Goal: Task Accomplishment & Management: Use online tool/utility

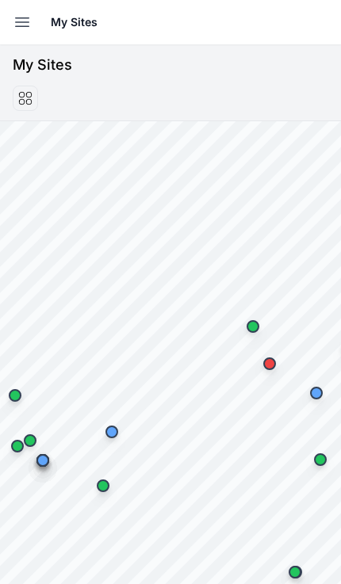
click at [15, 12] on button "Open sidebar" at bounding box center [22, 22] width 35 height 35
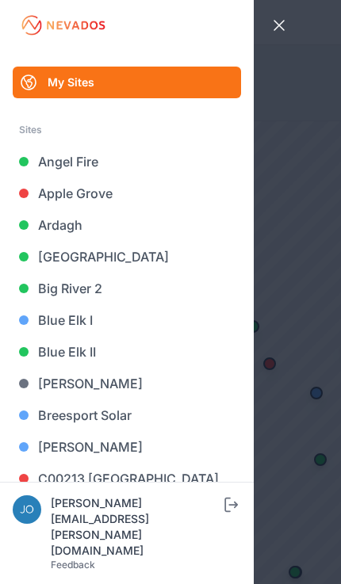
click at [83, 353] on link "Blue Elk II" at bounding box center [127, 352] width 228 height 32
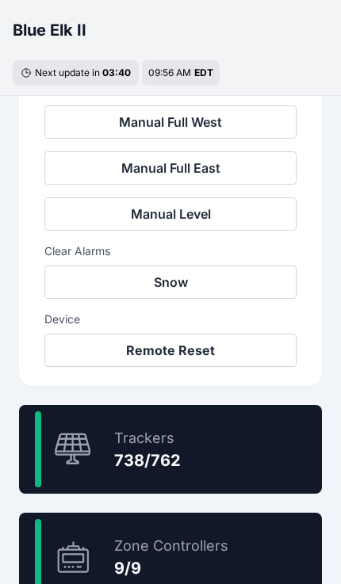
scroll to position [688, 0]
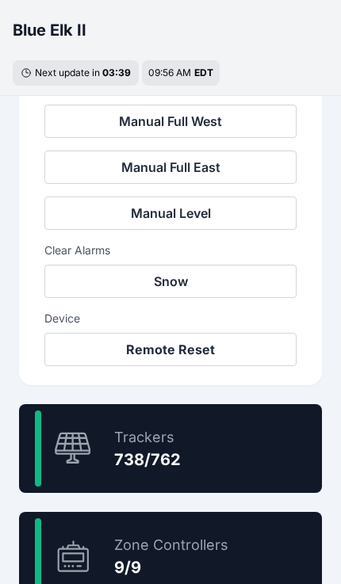
click at [207, 288] on button "Snow" at bounding box center [170, 281] width 252 height 33
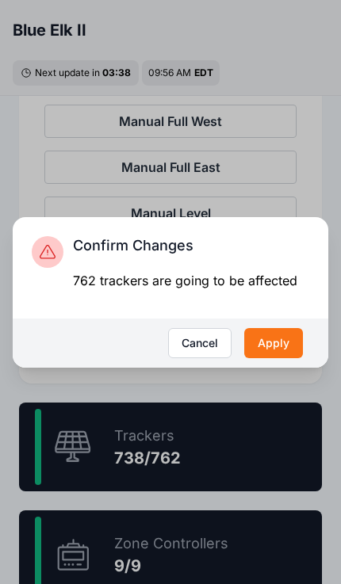
click at [281, 358] on button "Apply" at bounding box center [273, 343] width 59 height 30
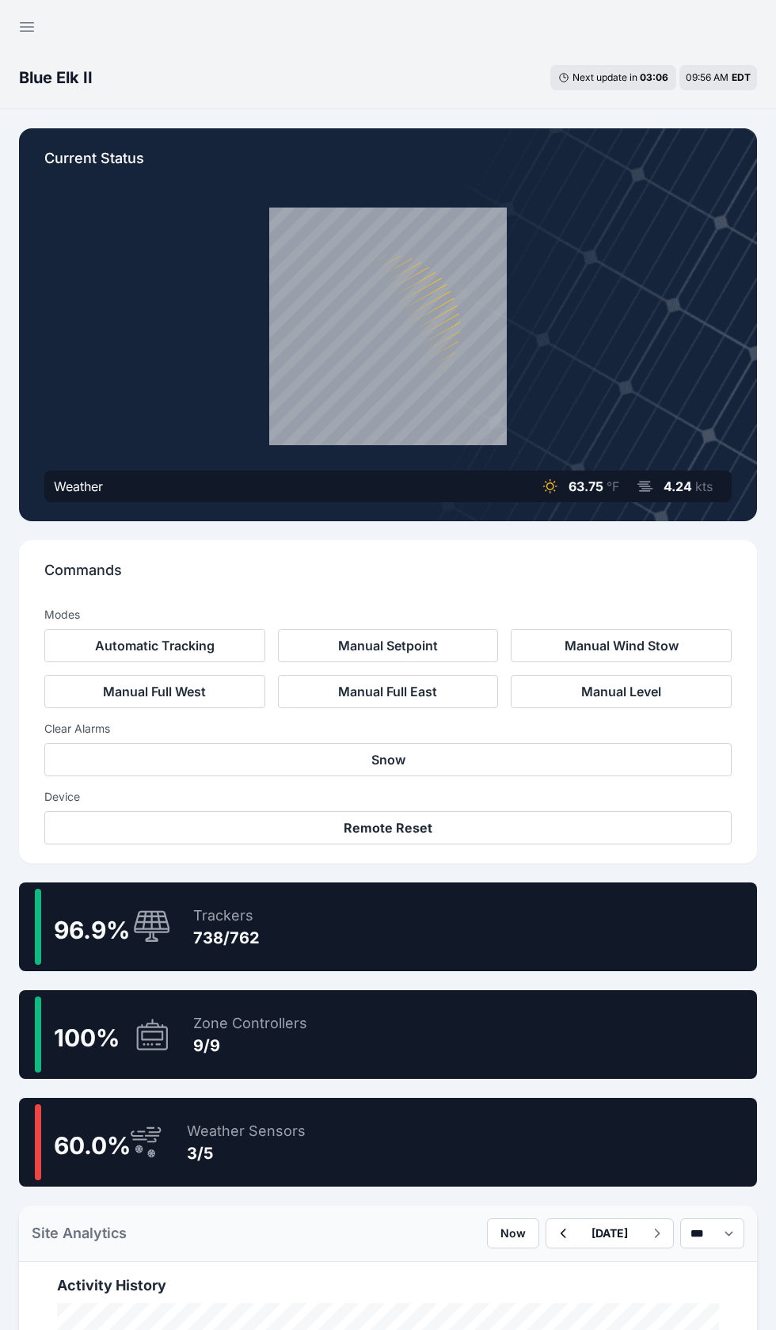
click at [376, 950] on div "96.9 % Trackers 738/762" at bounding box center [388, 926] width 738 height 89
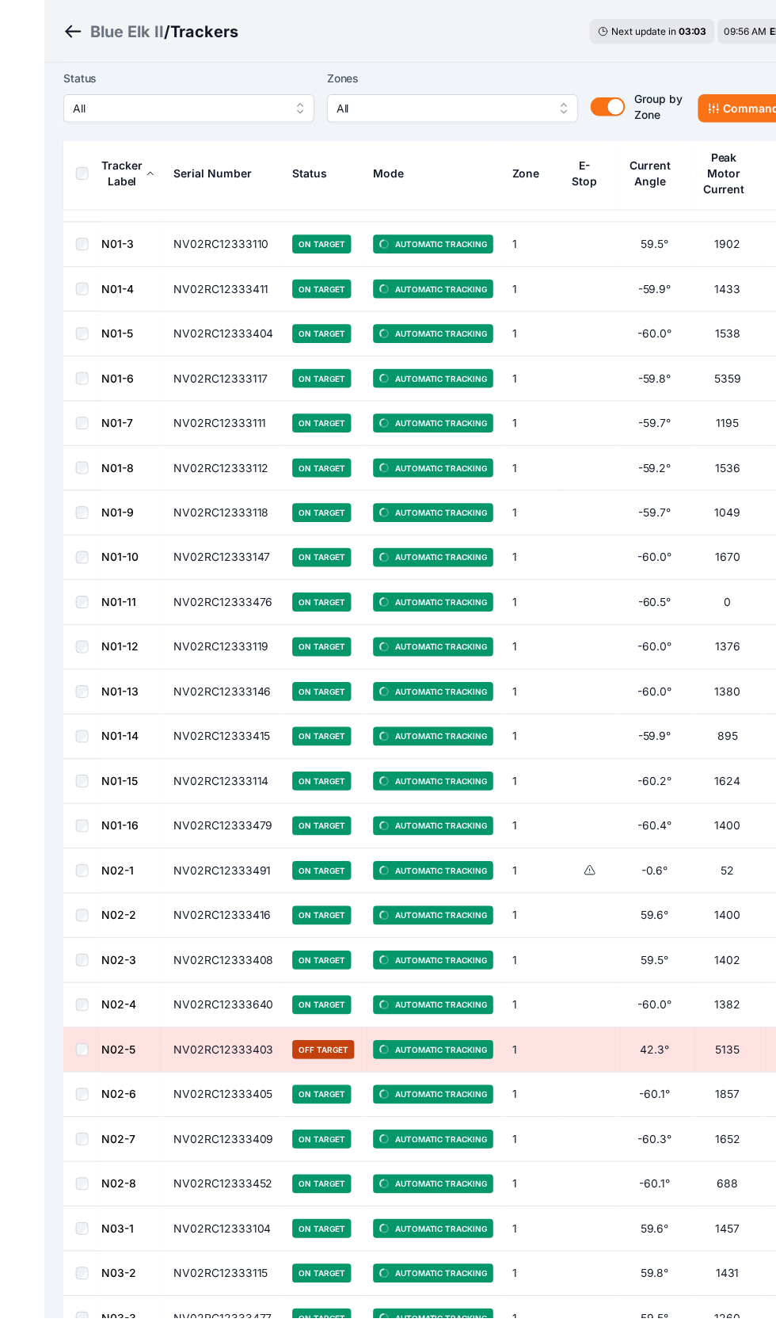
scroll to position [175, 3]
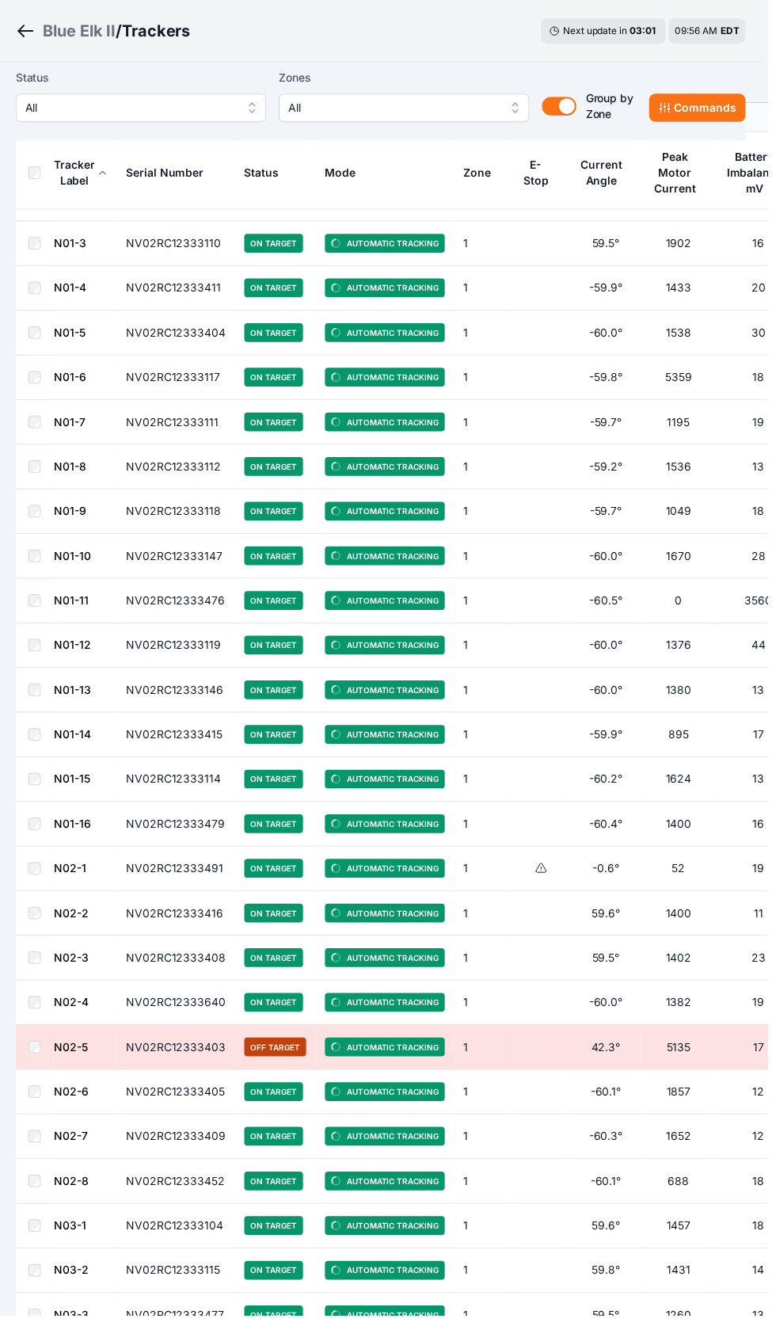
click at [73, 964] on link "N02-3" at bounding box center [72, 968] width 35 height 13
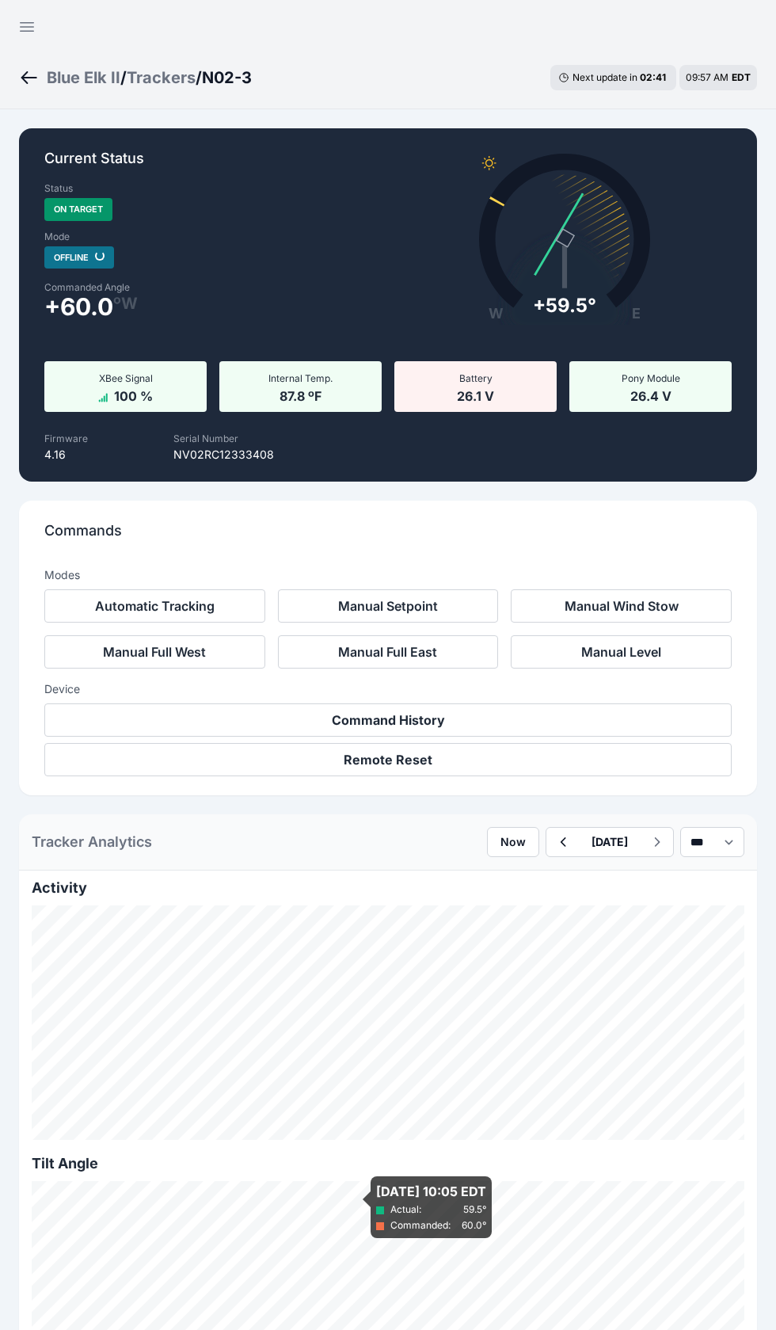
click at [69, 57] on ol "Blue Elk II / Trackers / N02-3" at bounding box center [135, 77] width 233 height 41
click at [72, 86] on div "Blue Elk II" at bounding box center [84, 78] width 74 height 22
click at [76, 78] on div "Blue Elk II" at bounding box center [84, 78] width 74 height 22
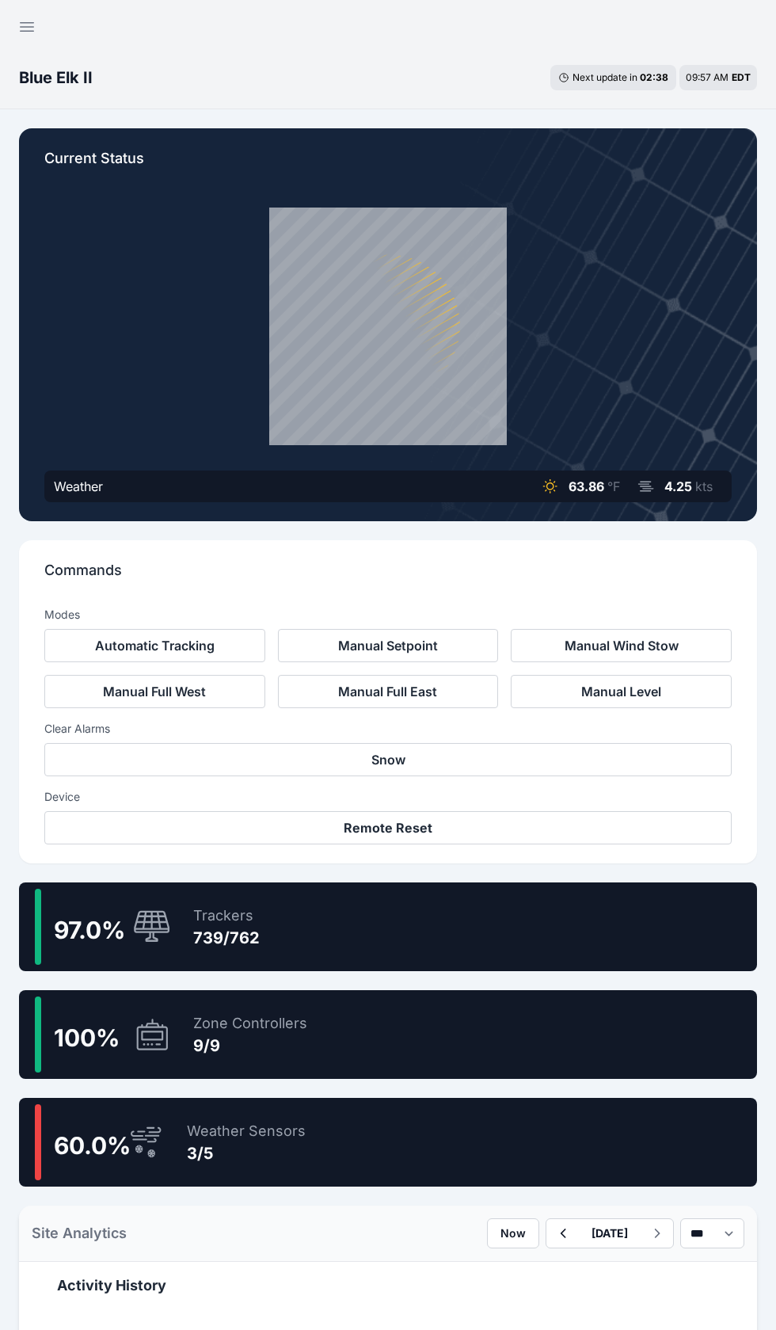
click at [371, 960] on div "97.0 % Trackers 739/762" at bounding box center [388, 926] width 738 height 89
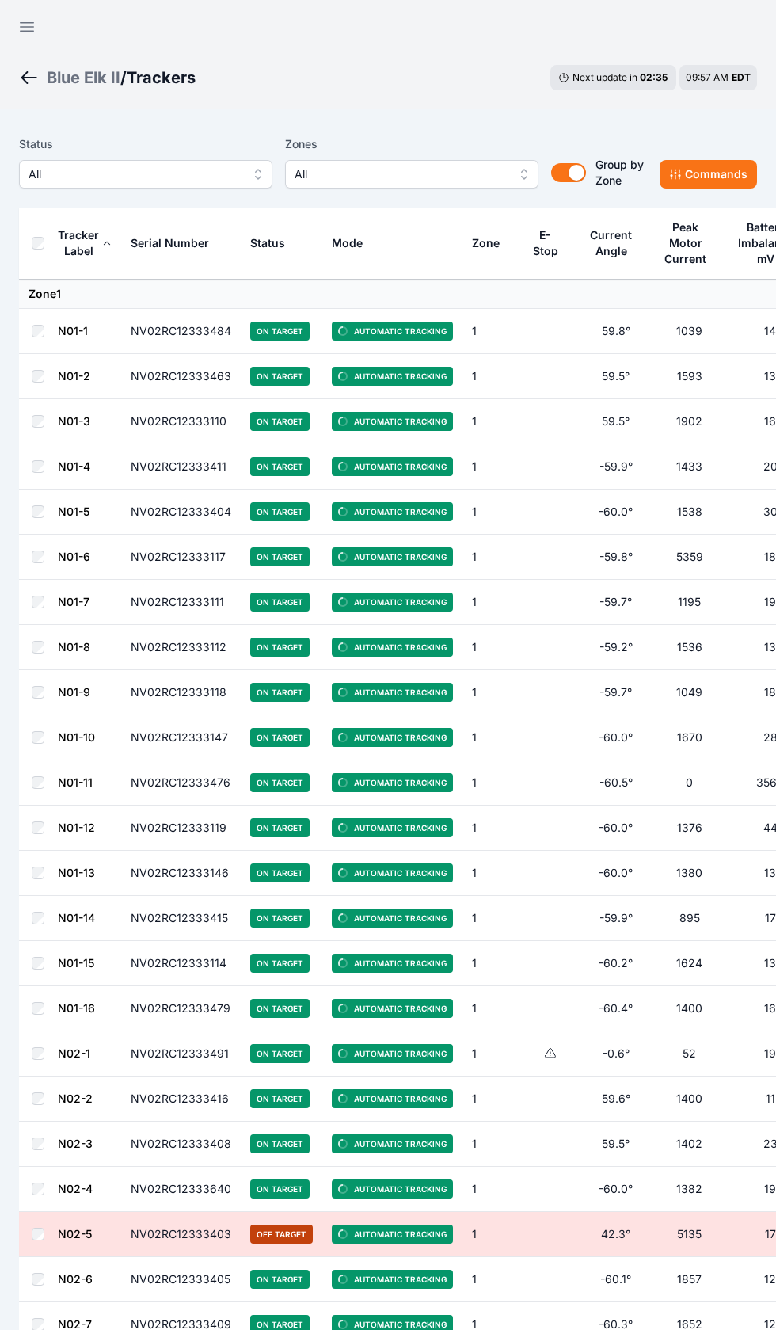
click at [79, 782] on link "N01-11" at bounding box center [75, 781] width 35 height 13
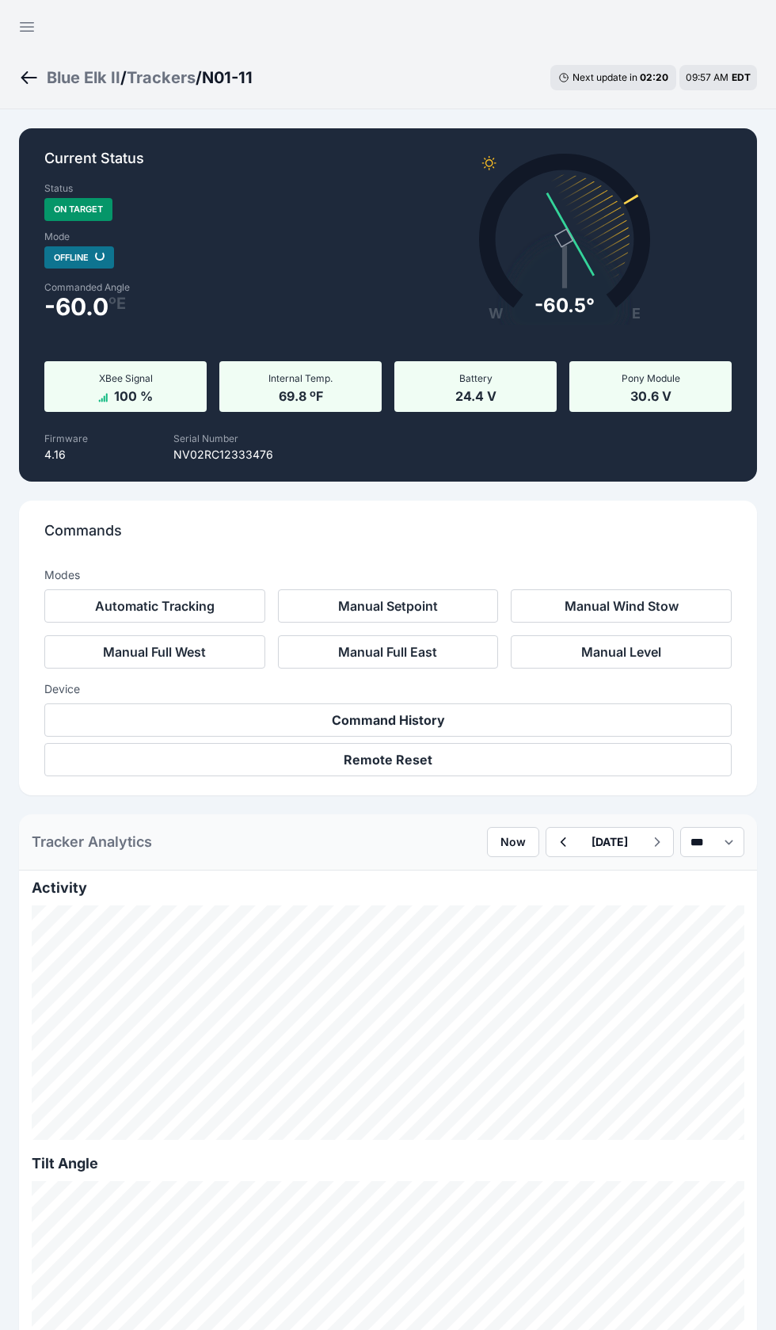
click at [65, 70] on div "Blue Elk II" at bounding box center [84, 78] width 74 height 22
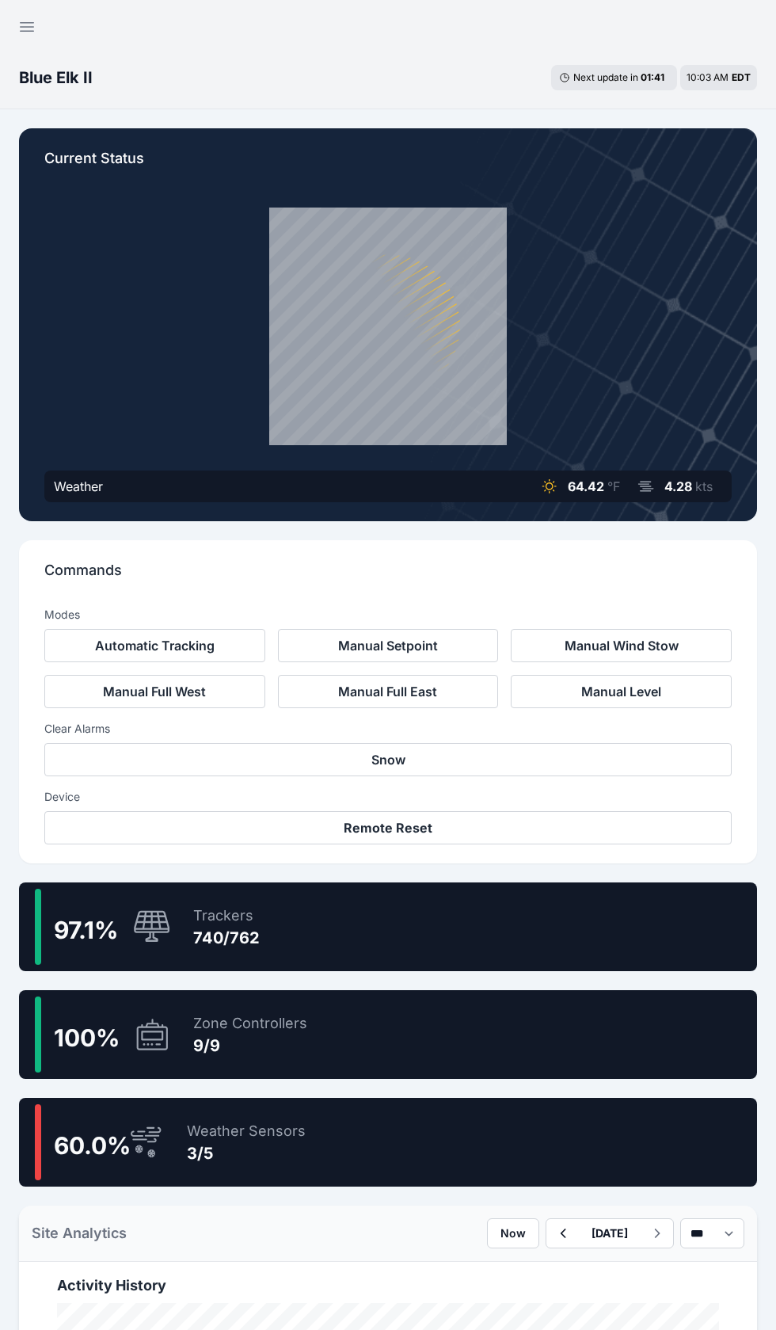
click at [326, 930] on div "97.1 % Trackers 740/762" at bounding box center [388, 926] width 738 height 89
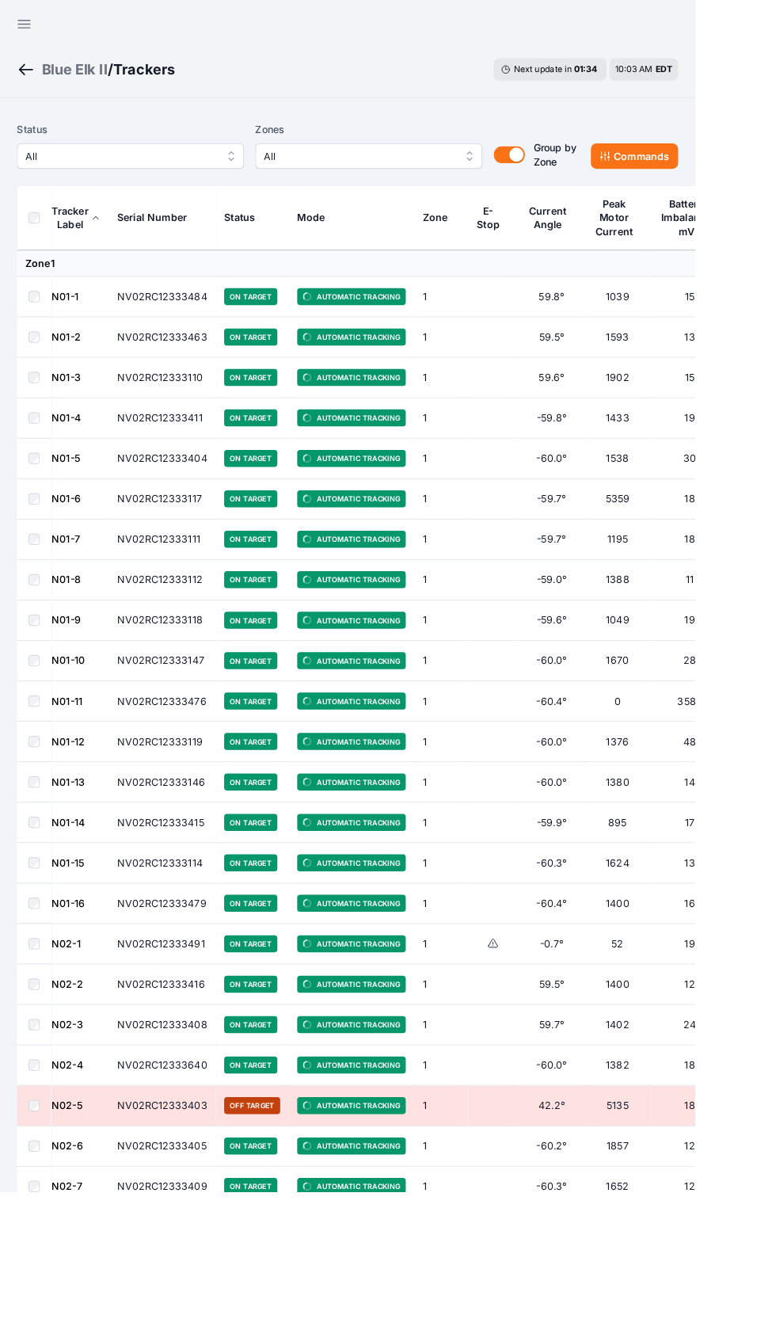
click at [82, 166] on span "All" at bounding box center [135, 174] width 212 height 19
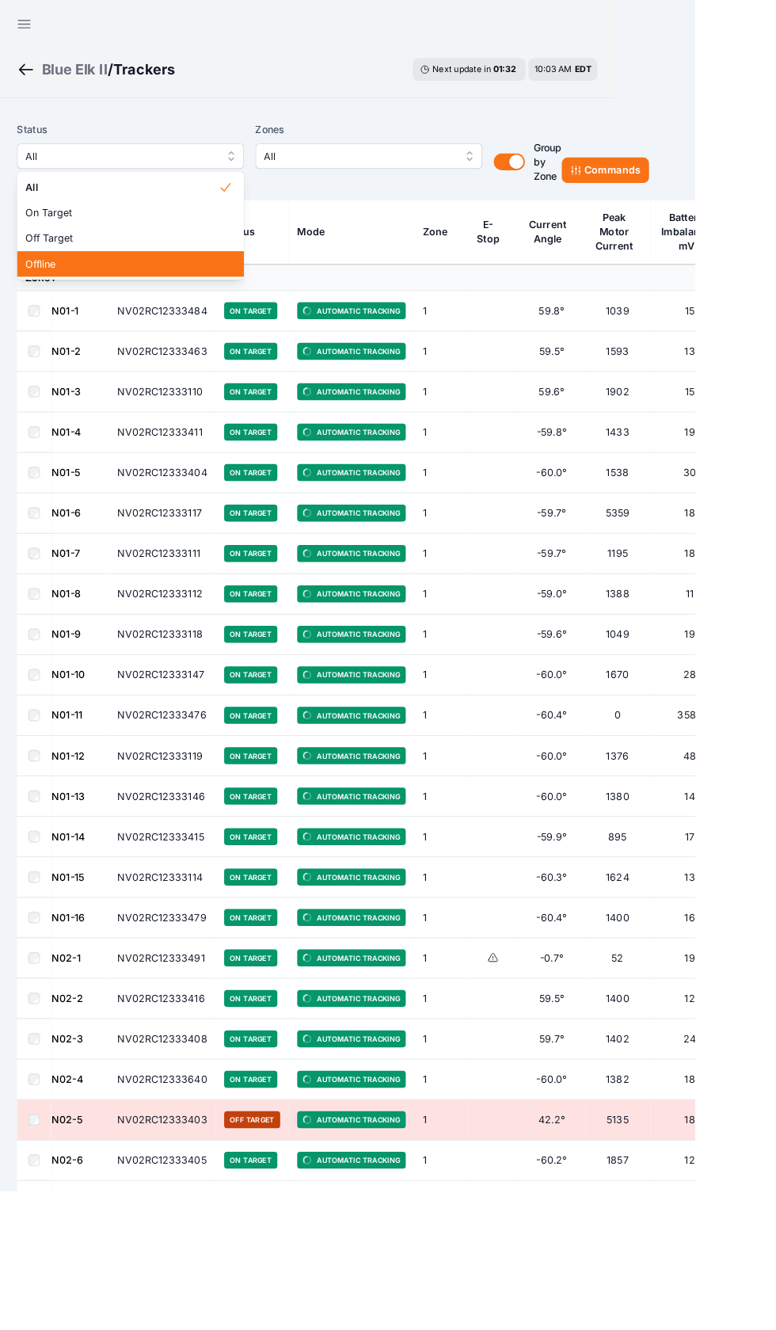
click at [59, 283] on div "Offline" at bounding box center [145, 294] width 253 height 29
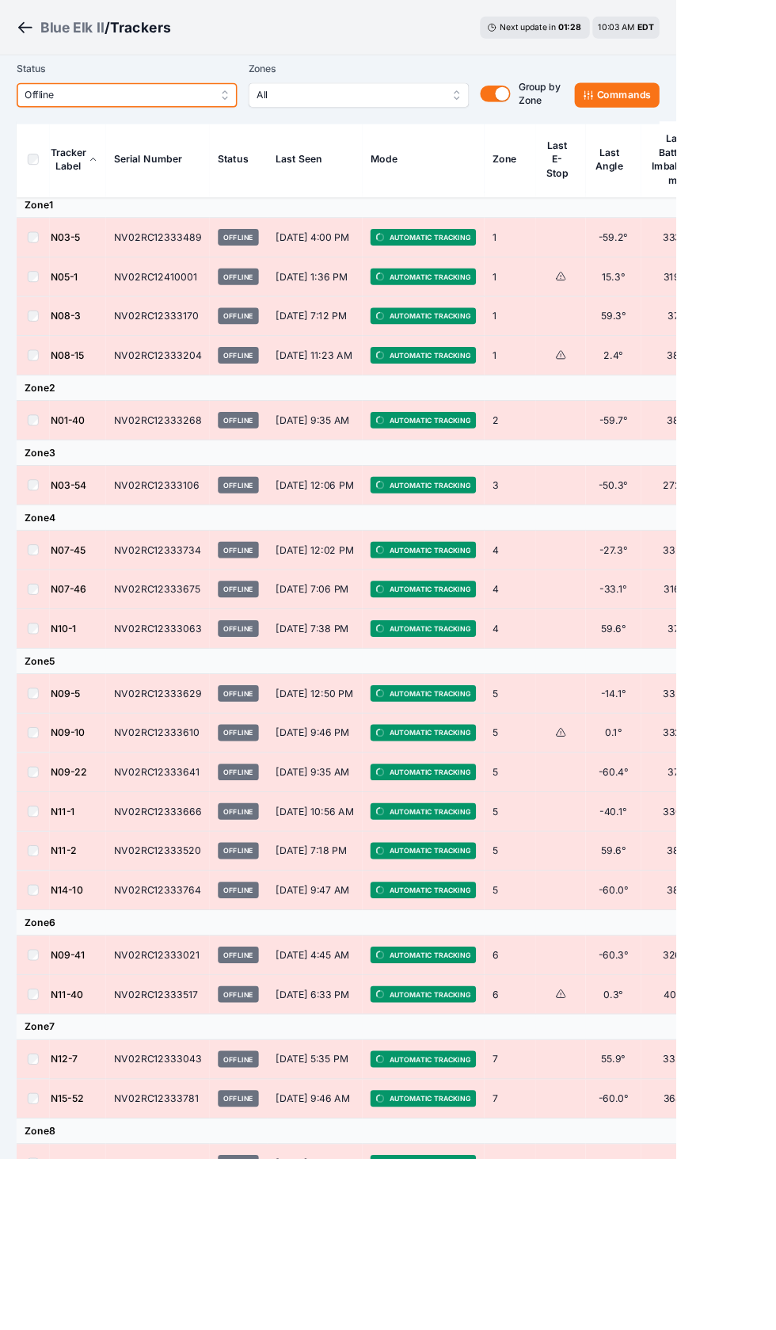
scroll to position [74, 0]
click at [88, 106] on span "Offline" at bounding box center [135, 109] width 212 height 19
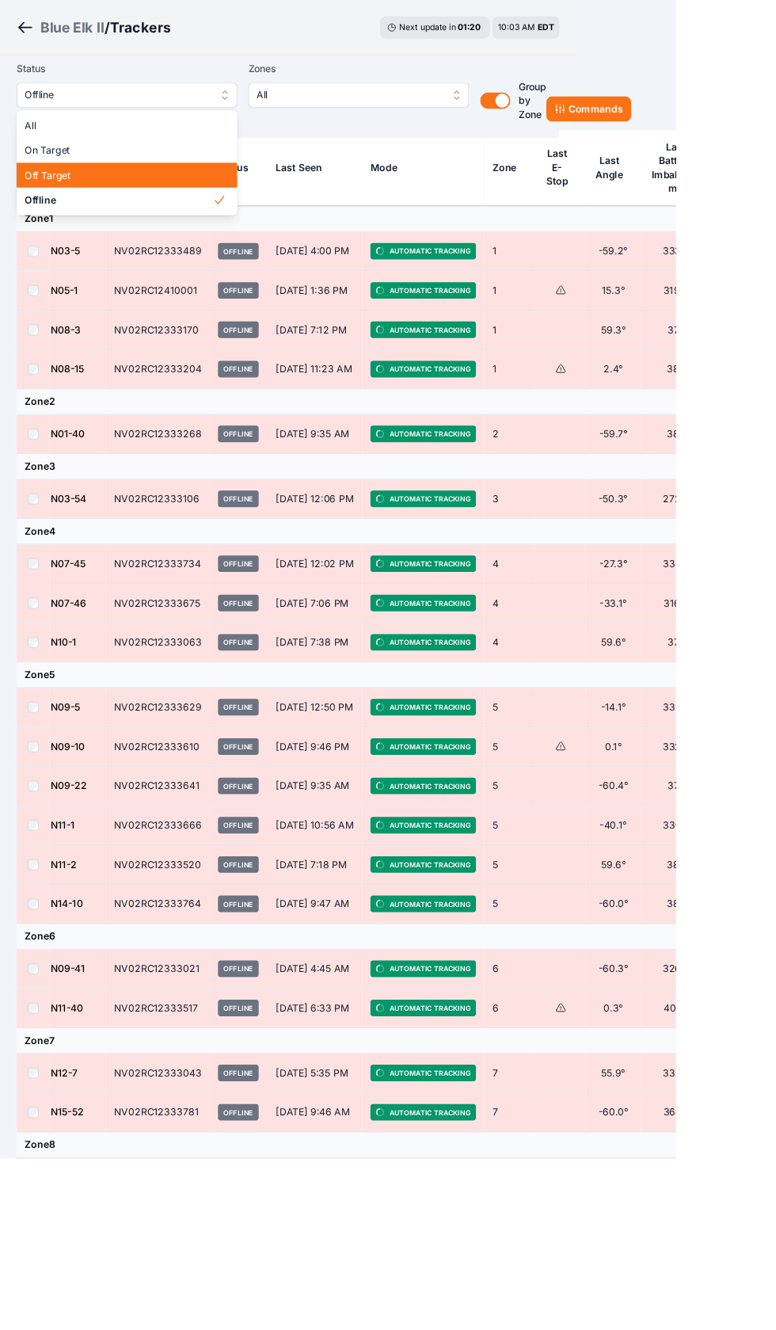
click at [59, 214] on div "Off Target" at bounding box center [145, 201] width 253 height 29
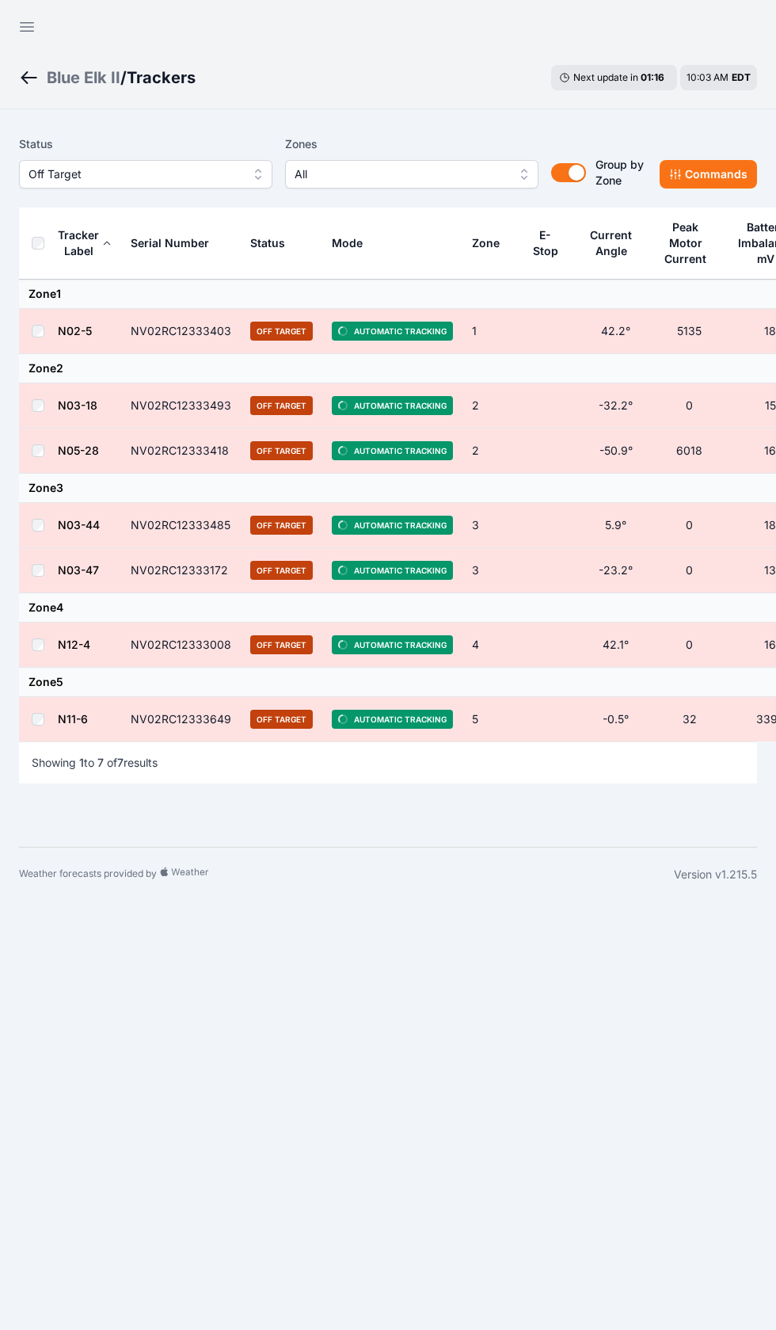
click at [29, 243] on th at bounding box center [38, 244] width 38 height 72
click at [32, 257] on th at bounding box center [38, 244] width 38 height 72
click at [23, 252] on th at bounding box center [38, 244] width 38 height 72
click at [48, 236] on th at bounding box center [38, 244] width 38 height 72
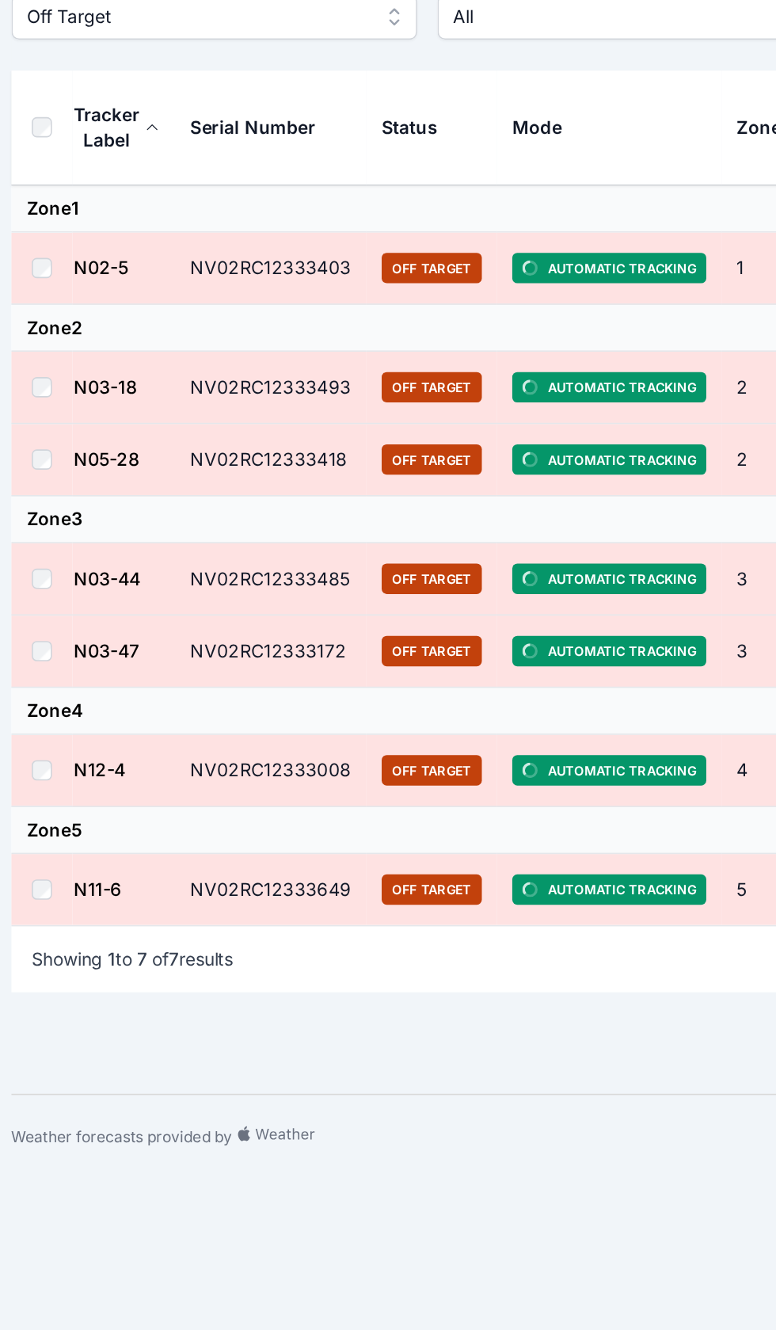
click at [23, 208] on th at bounding box center [38, 244] width 38 height 72
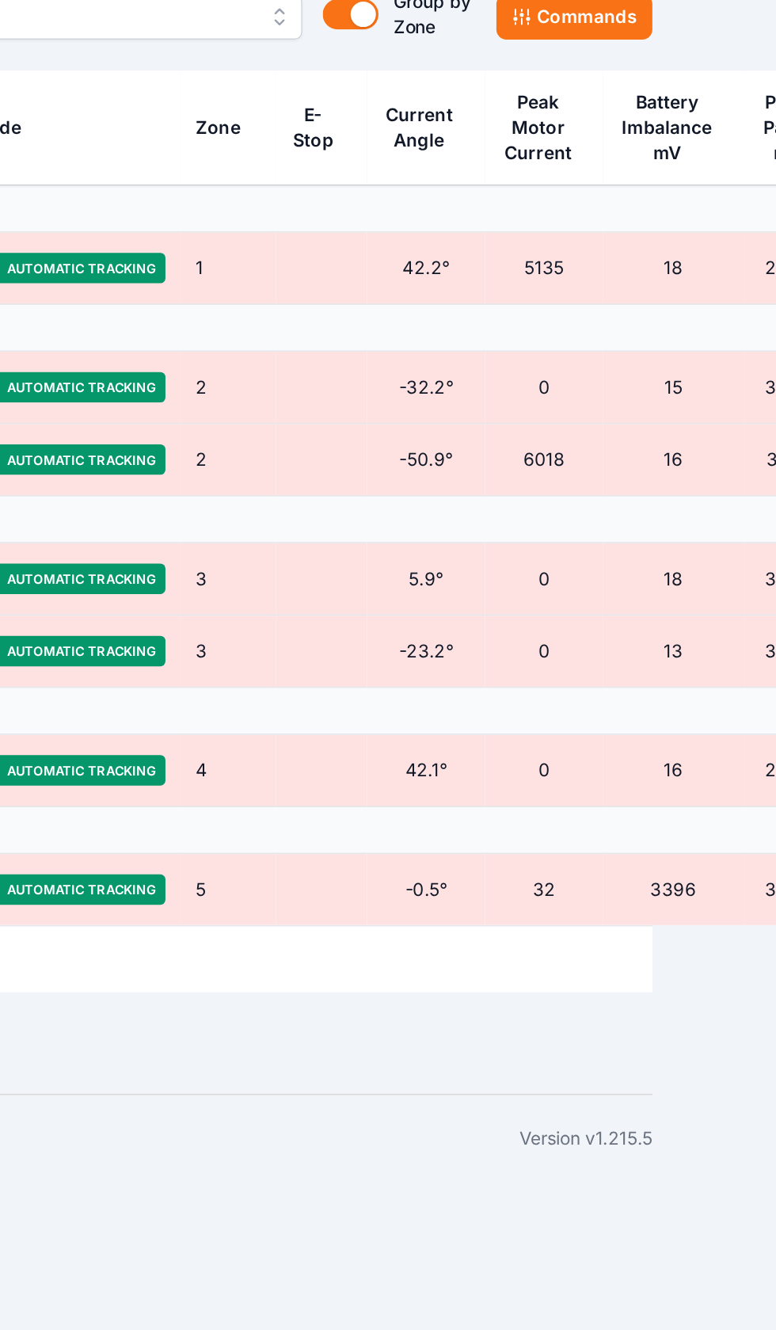
scroll to position [0, 61]
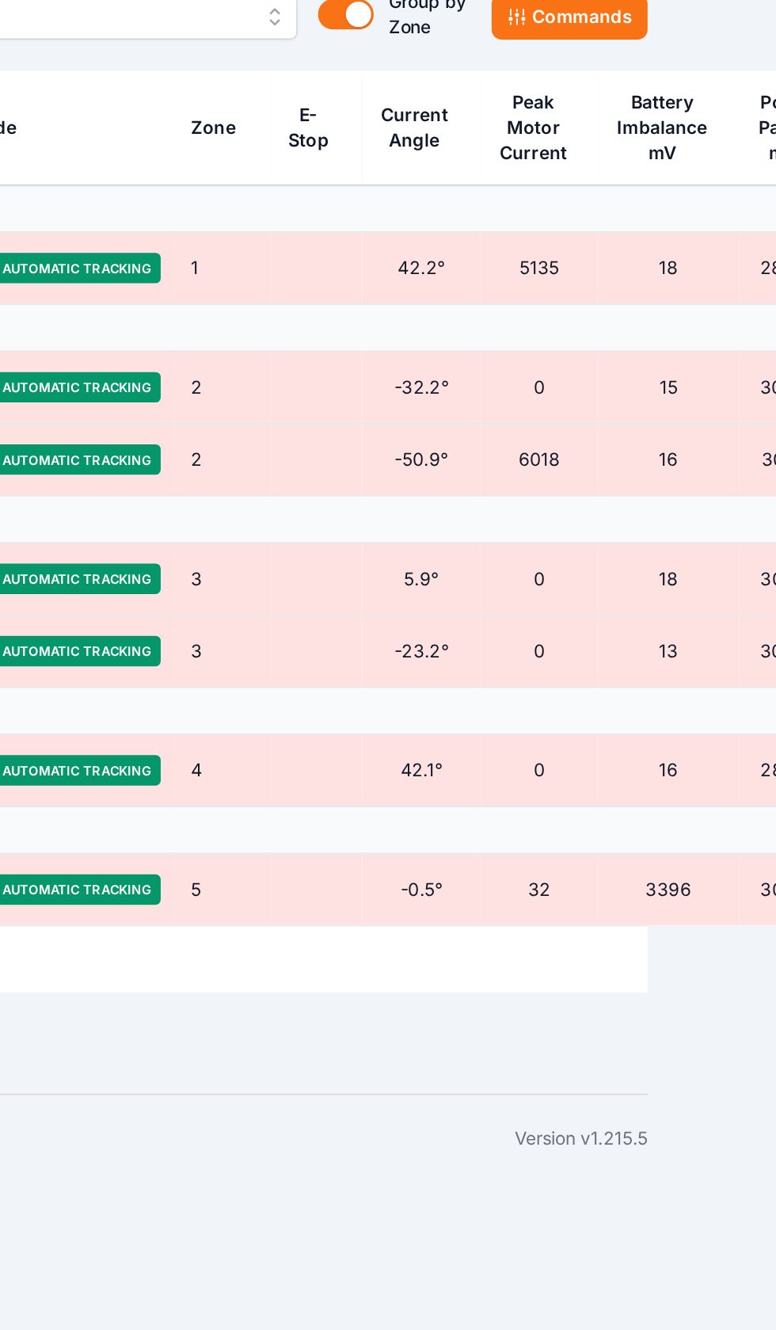
click at [599, 160] on button "Commands" at bounding box center [647, 174] width 97 height 29
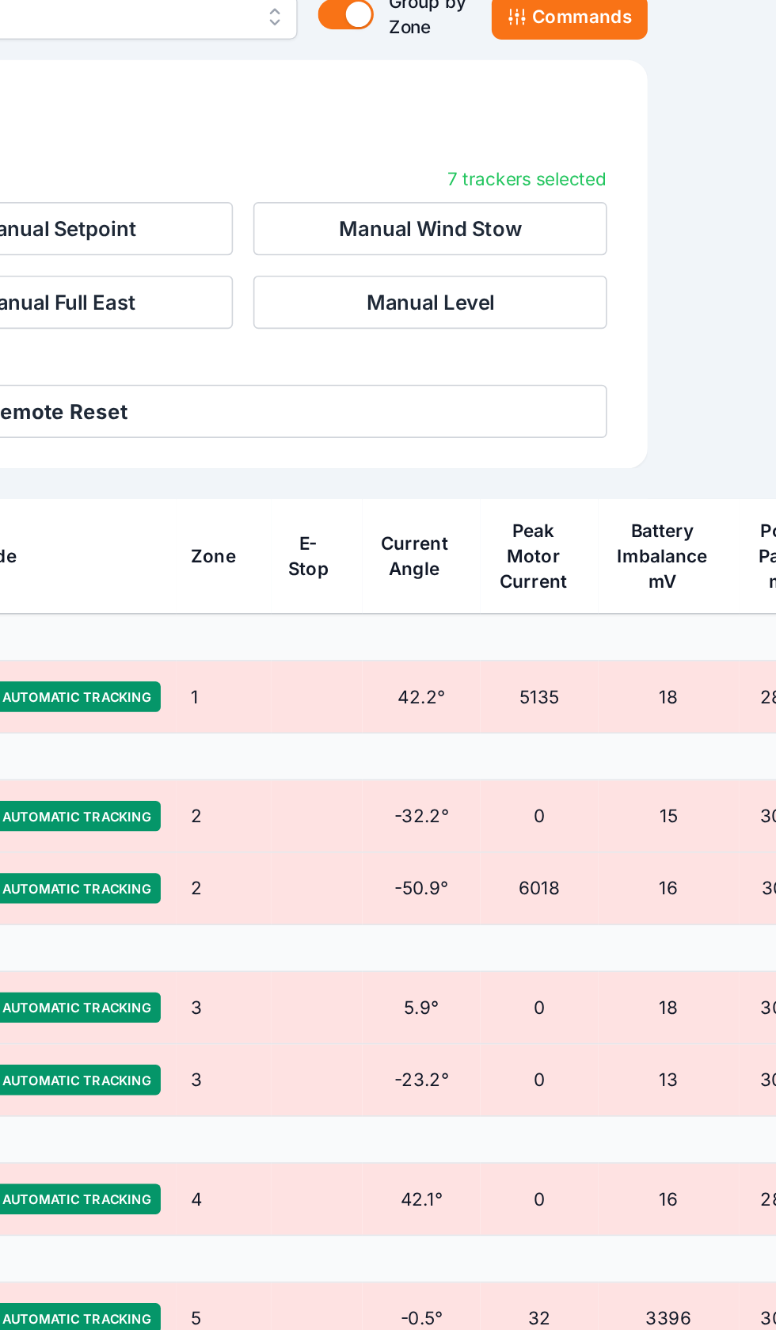
scroll to position [0, 60]
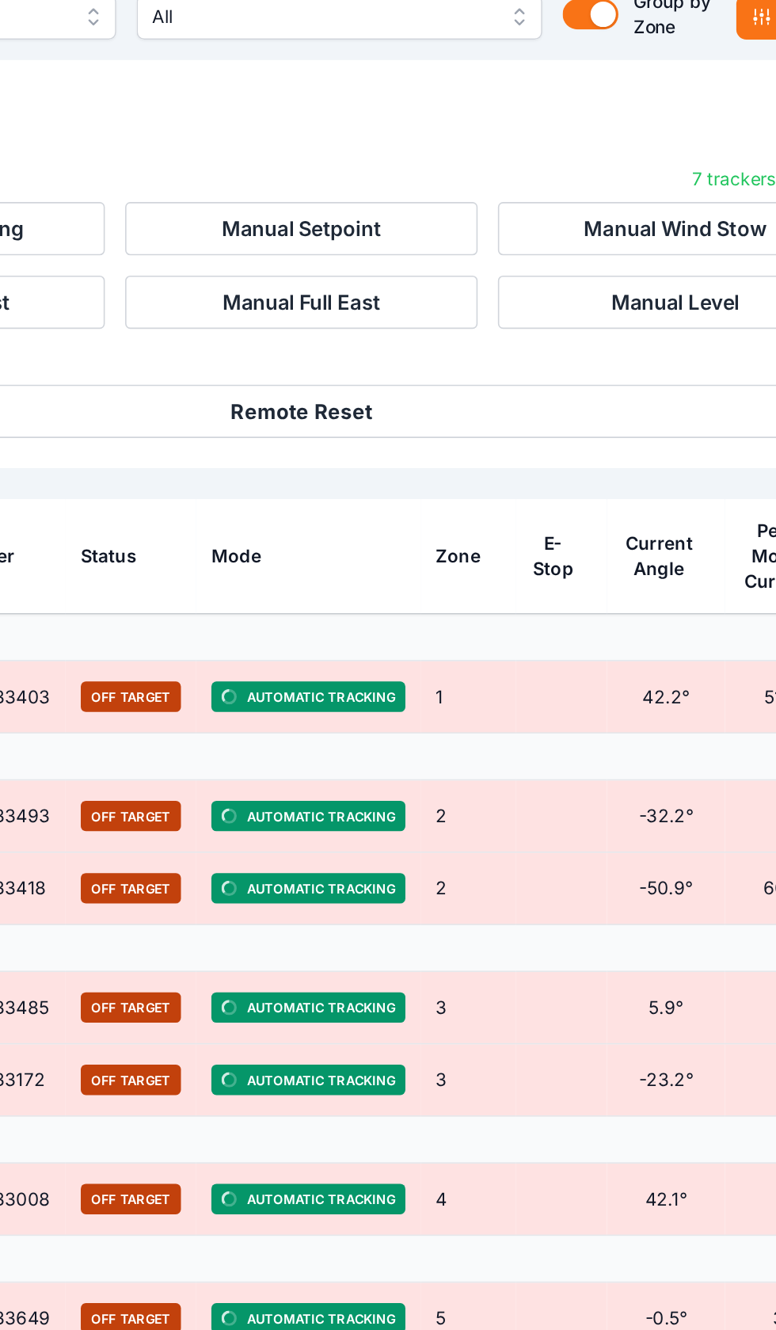
click at [324, 404] on button "Remote Reset" at bounding box center [327, 420] width 687 height 33
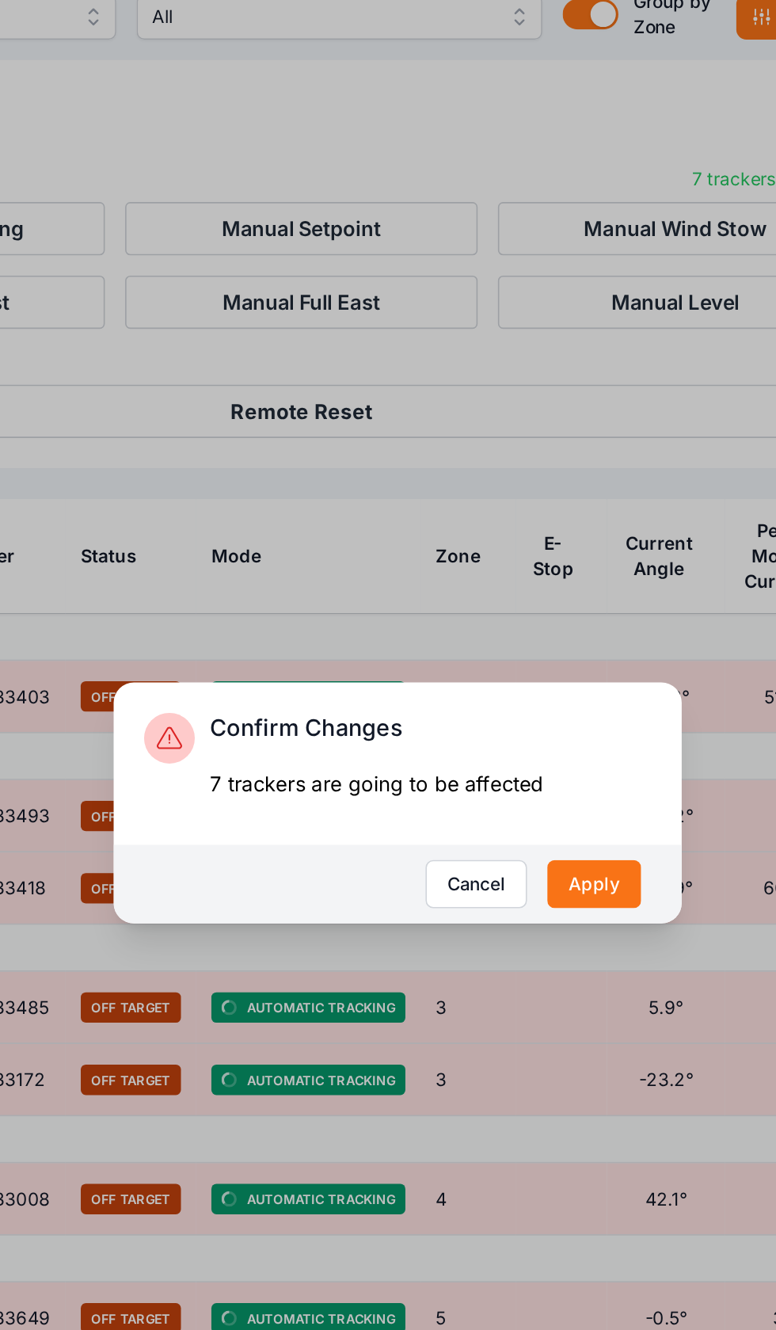
click at [482, 701] on button "Apply" at bounding box center [511, 716] width 59 height 30
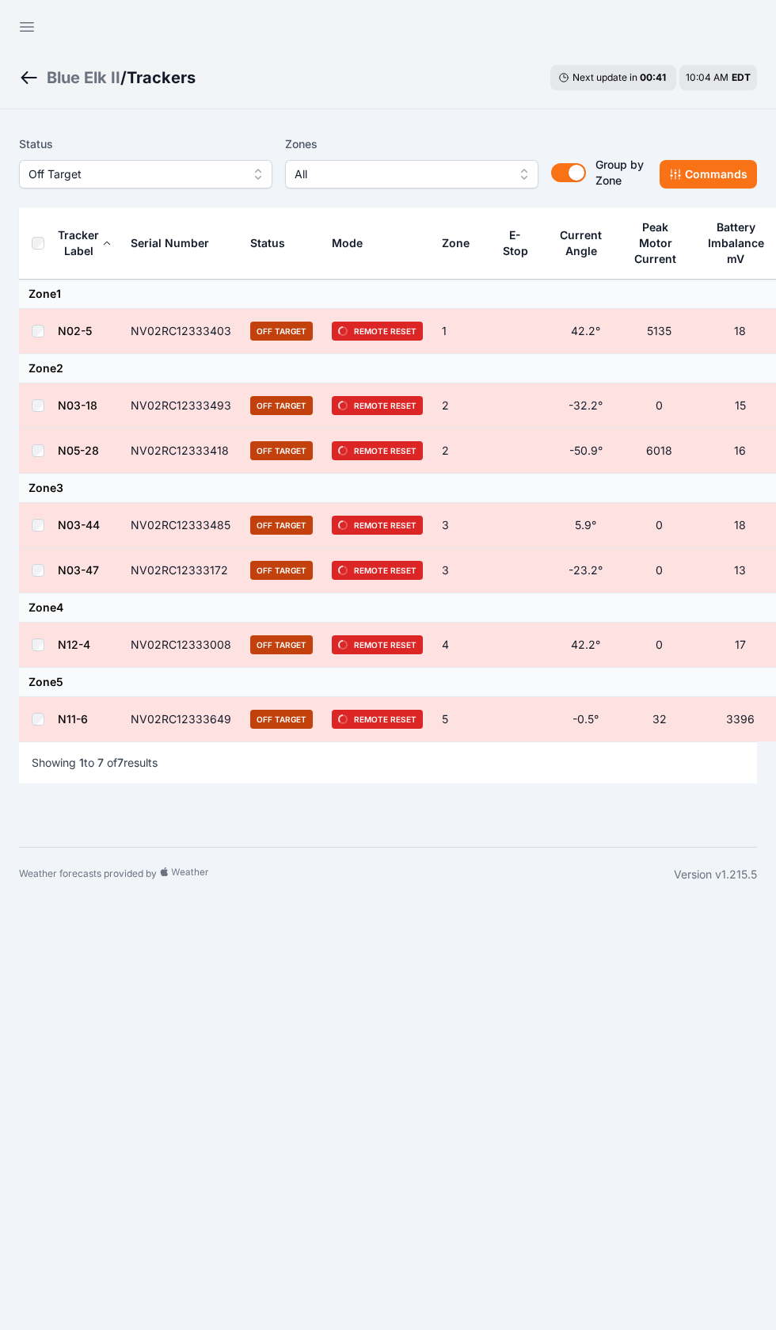
click at [39, 8] on button "Open sidebar" at bounding box center [27, 27] width 38 height 38
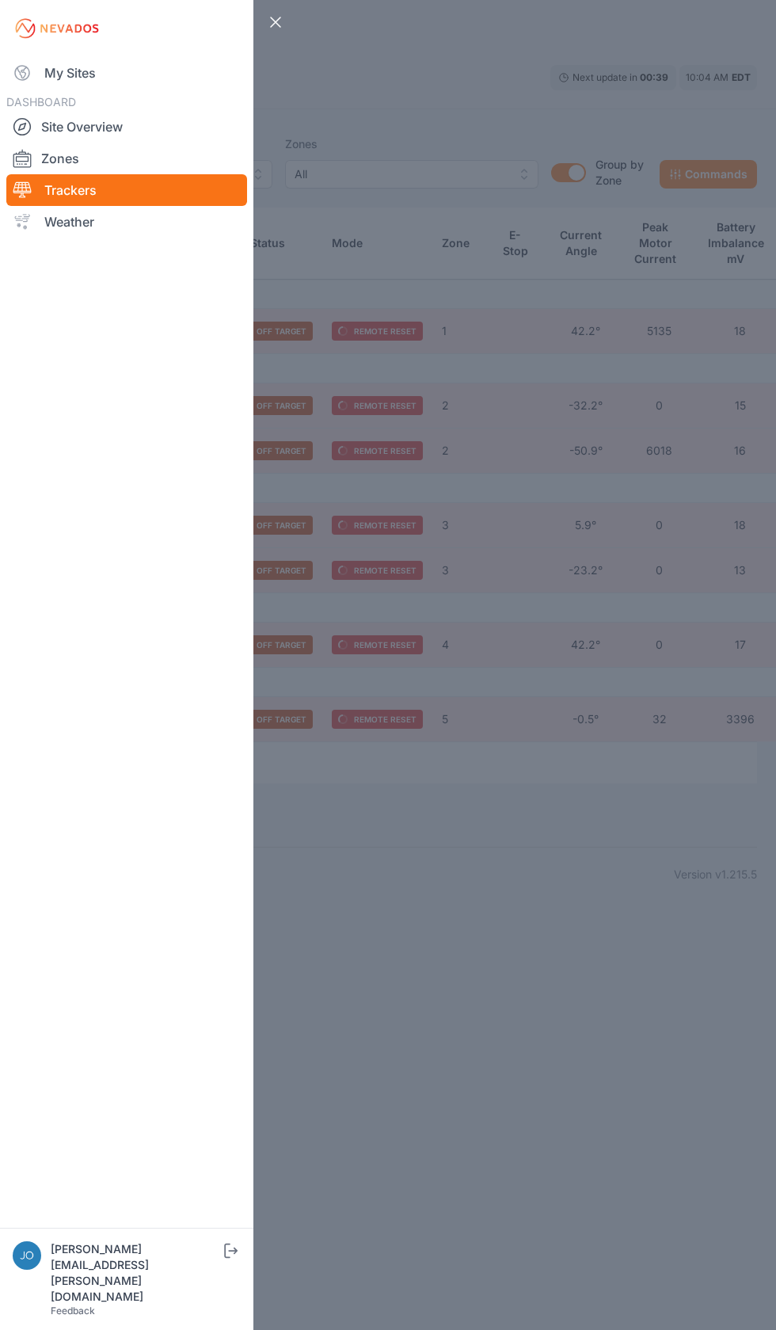
click at [49, 74] on link "My Sites" at bounding box center [126, 73] width 241 height 32
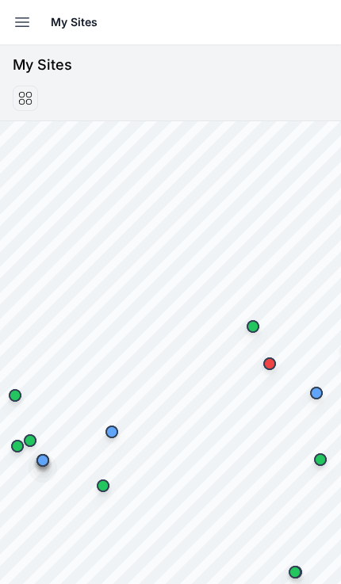
click at [15, 16] on icon "button" at bounding box center [22, 22] width 19 height 19
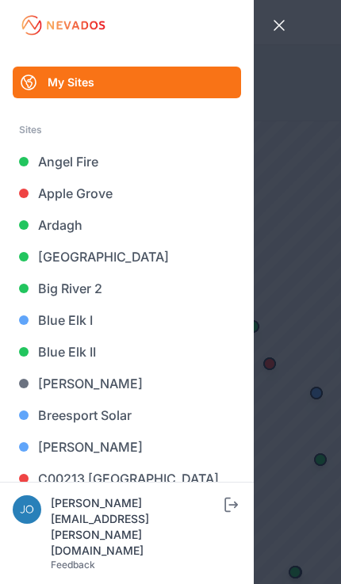
click at [101, 281] on link "Big River 2" at bounding box center [127, 288] width 228 height 32
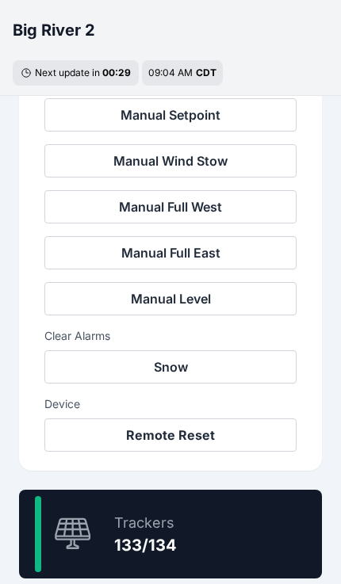
scroll to position [610, 0]
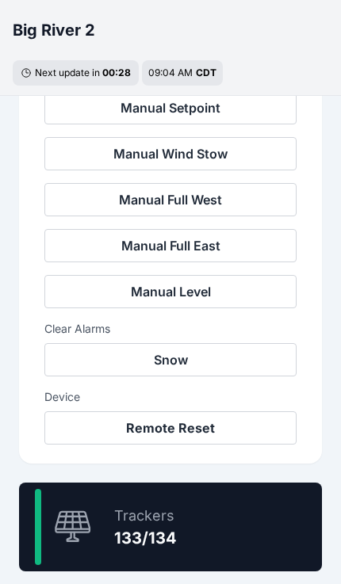
click at [200, 519] on div "99.3 % Trackers 133/134" at bounding box center [170, 526] width 303 height 89
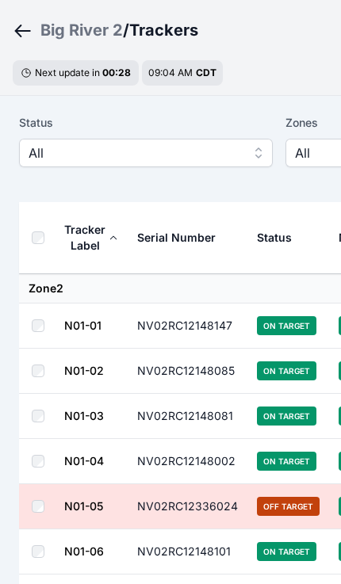
click at [177, 150] on span "All" at bounding box center [135, 152] width 212 height 19
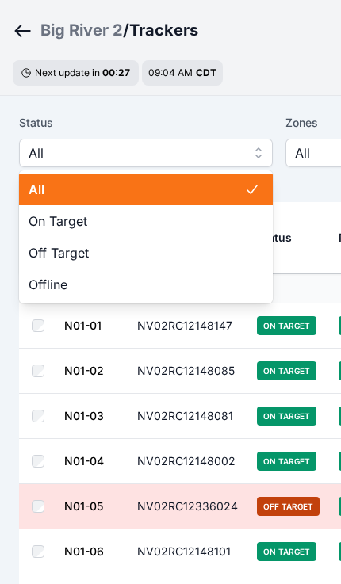
click at [114, 249] on span "Off Target" at bounding box center [136, 252] width 215 height 19
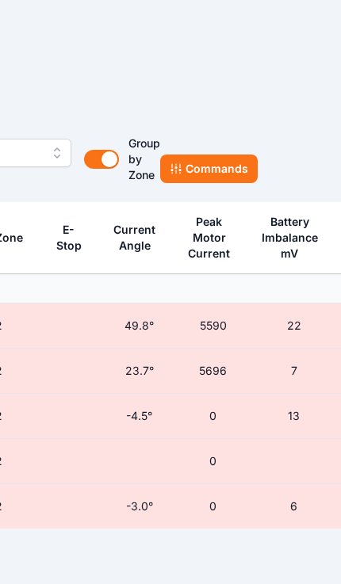
click at [230, 161] on button "Commands" at bounding box center [208, 168] width 97 height 29
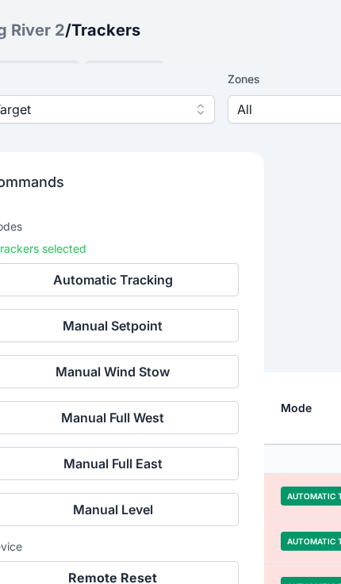
scroll to position [351, 0]
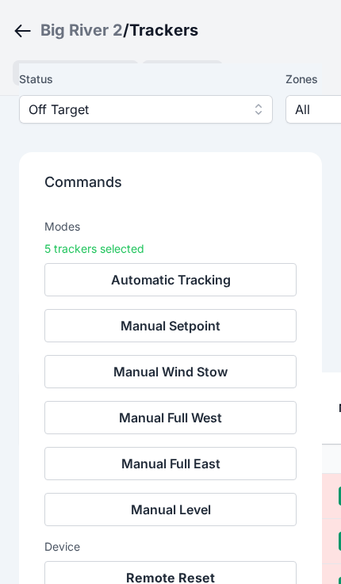
click at [230, 576] on button "Remote Reset" at bounding box center [170, 577] width 252 height 33
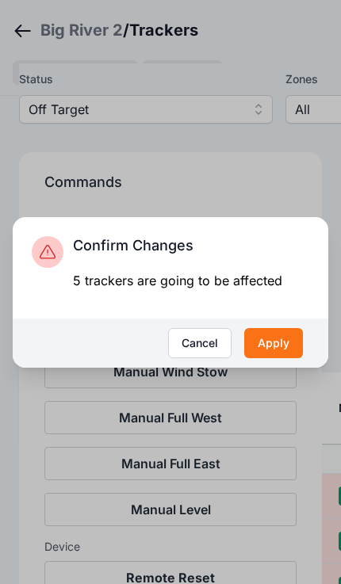
click at [280, 358] on button "Apply" at bounding box center [273, 343] width 59 height 30
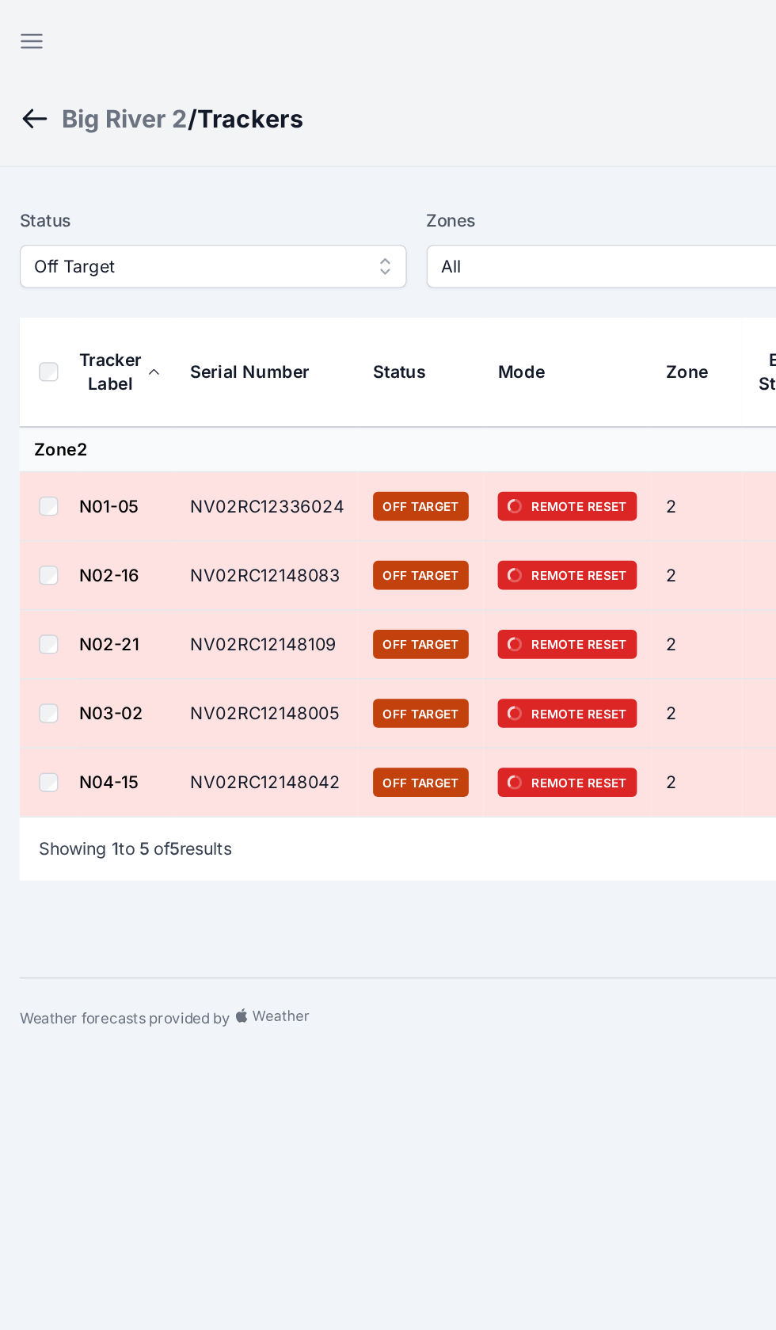
click at [64, 70] on div "Big River 2" at bounding box center [88, 78] width 82 height 22
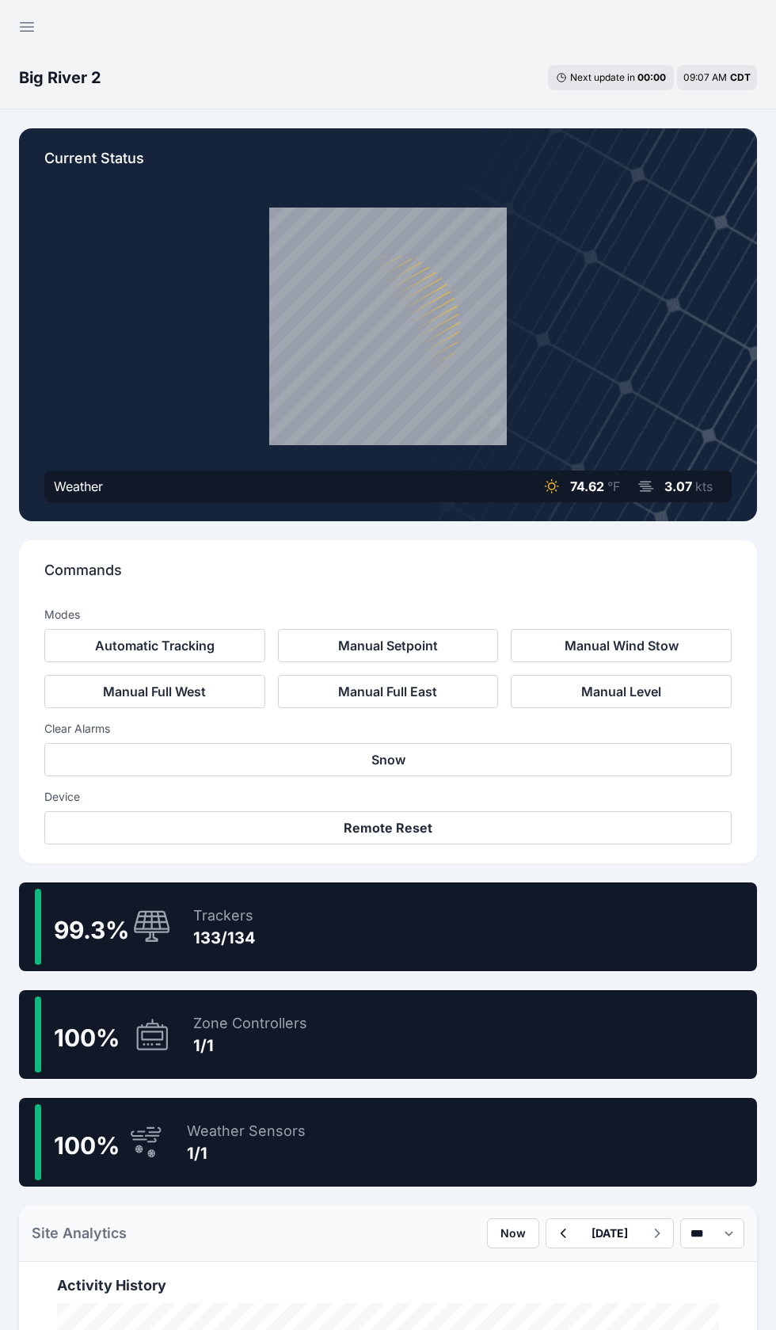
click at [24, 28] on icon "button" at bounding box center [26, 26] width 19 height 19
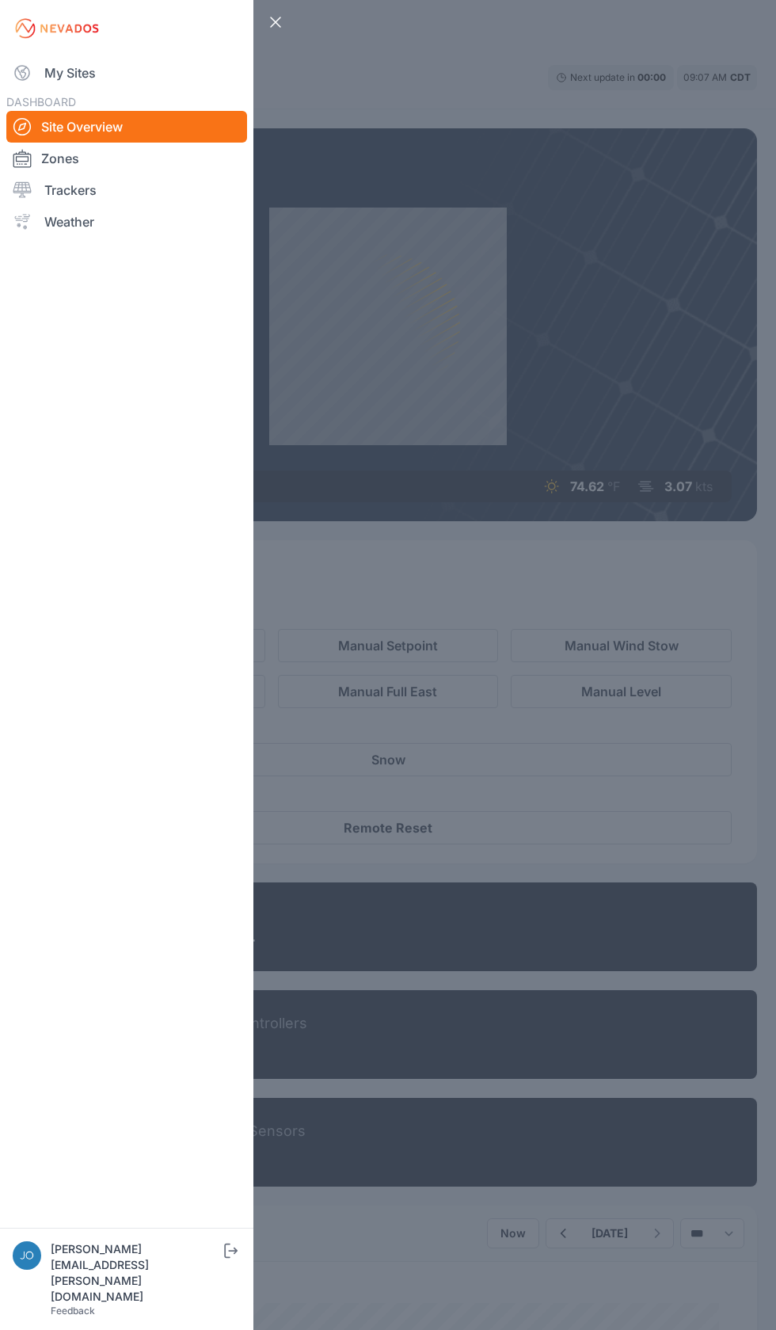
click at [48, 79] on link "My Sites" at bounding box center [126, 73] width 241 height 32
click at [51, 77] on link "My Sites" at bounding box center [126, 73] width 241 height 32
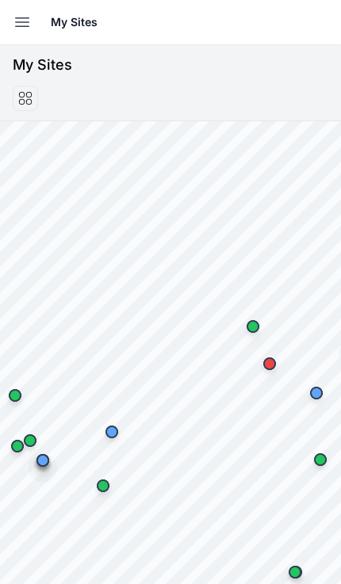
click at [25, 19] on icon "button" at bounding box center [22, 22] width 19 height 19
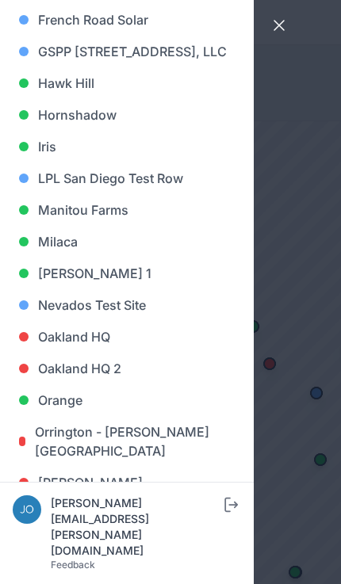
scroll to position [745, 0]
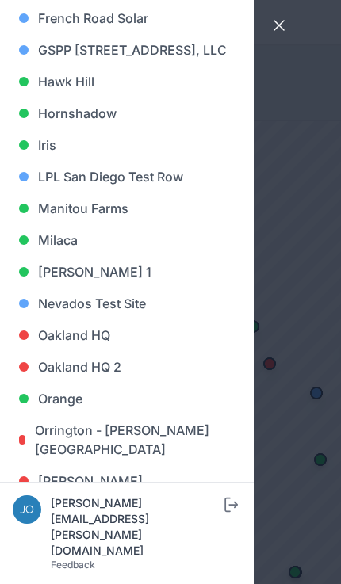
click at [52, 157] on link "Iris" at bounding box center [127, 145] width 228 height 32
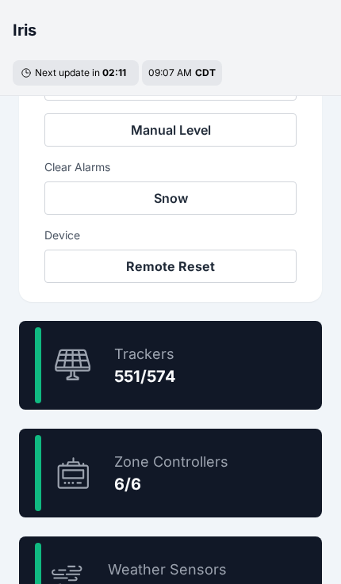
click at [218, 371] on div "96.0 % Trackers 551/574" at bounding box center [170, 365] width 303 height 89
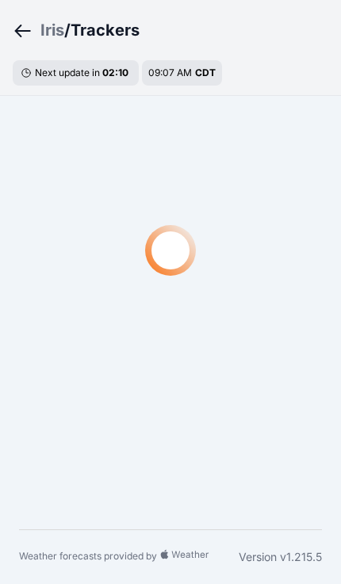
scroll to position [48, 0]
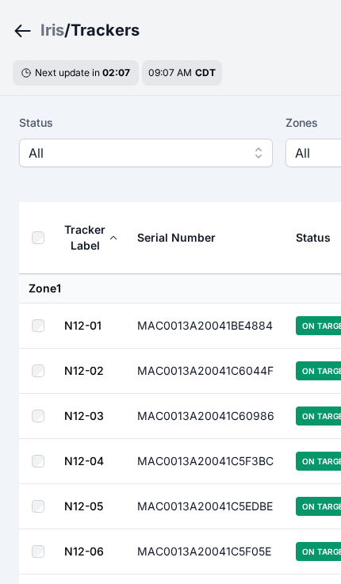
click at [133, 151] on span "All" at bounding box center [135, 152] width 212 height 19
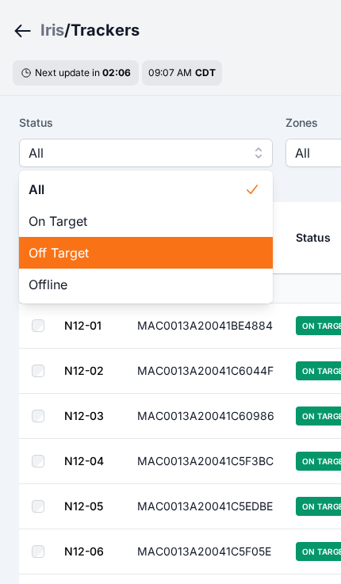
click at [101, 248] on span "Off Target" at bounding box center [136, 252] width 215 height 19
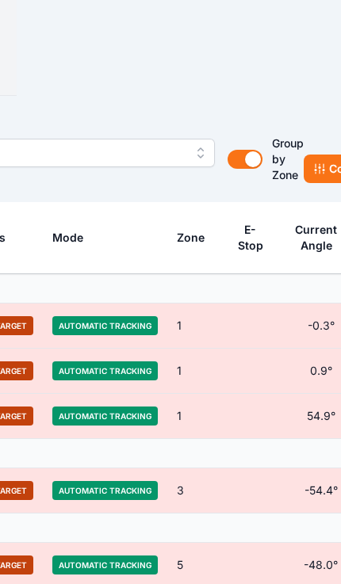
scroll to position [48, 377]
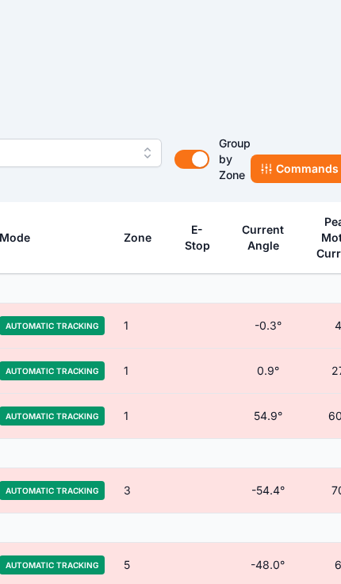
click at [297, 163] on button "Commands" at bounding box center [298, 168] width 97 height 29
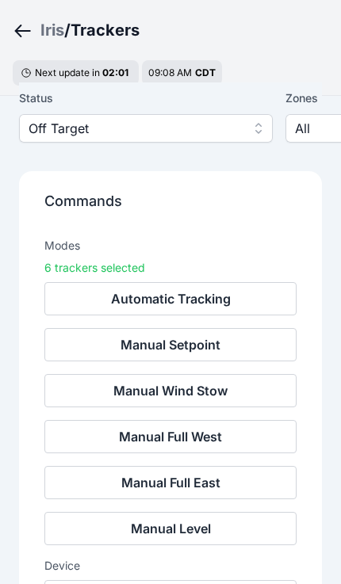
scroll to position [74, 0]
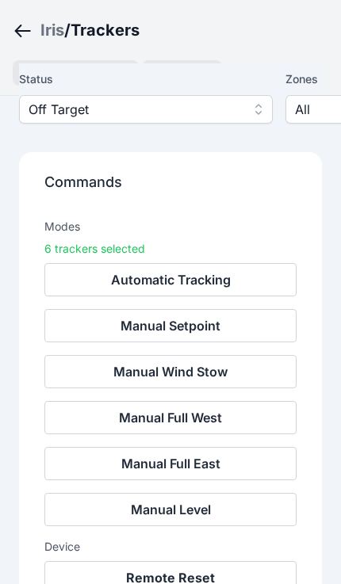
click at [185, 577] on button "Remote Reset" at bounding box center [170, 577] width 252 height 33
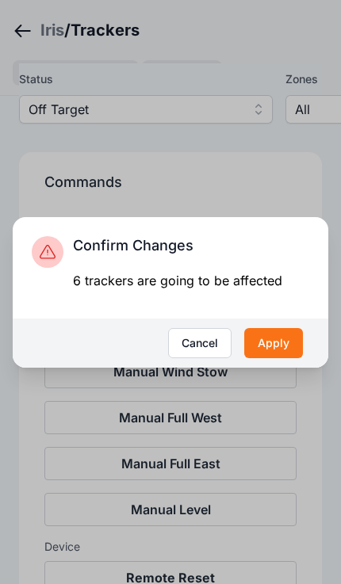
click at [277, 358] on button "Apply" at bounding box center [273, 343] width 59 height 30
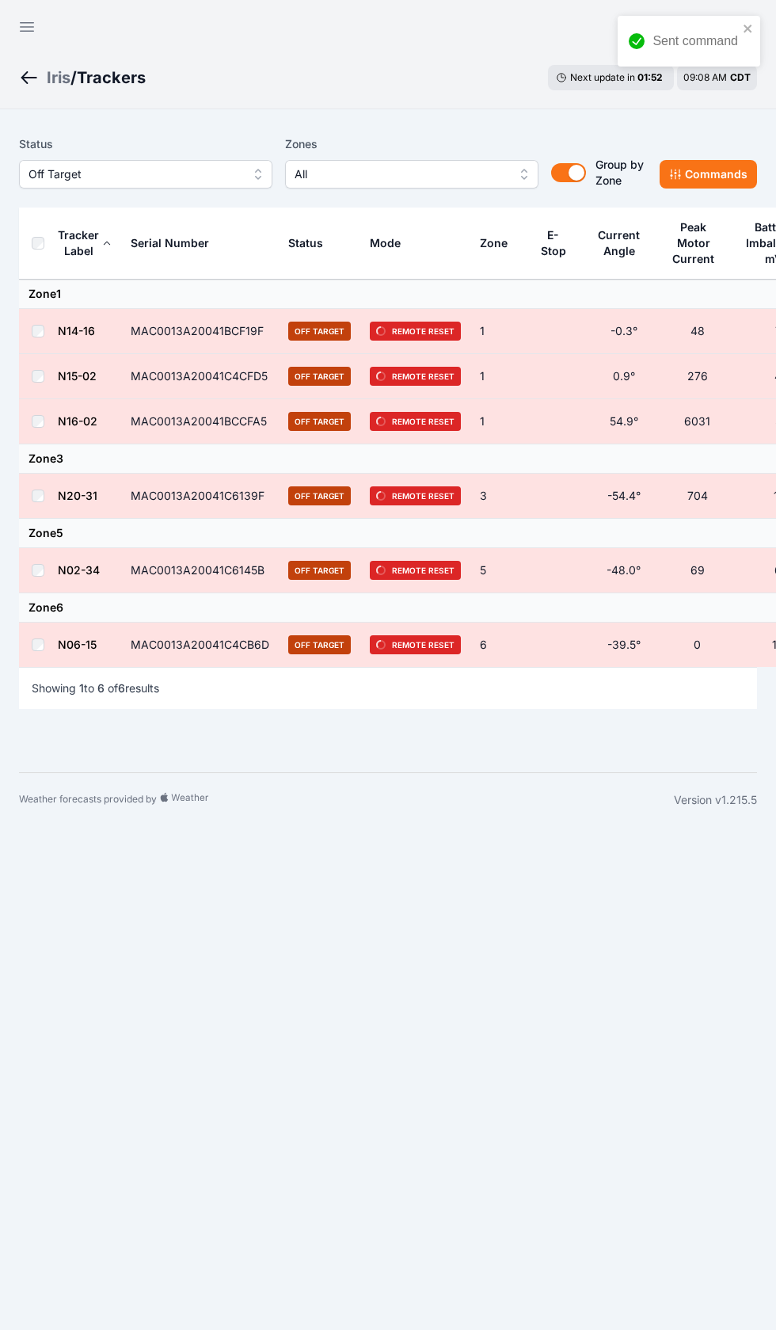
click at [41, 84] on link "Breadcrumb" at bounding box center [33, 77] width 28 height 21
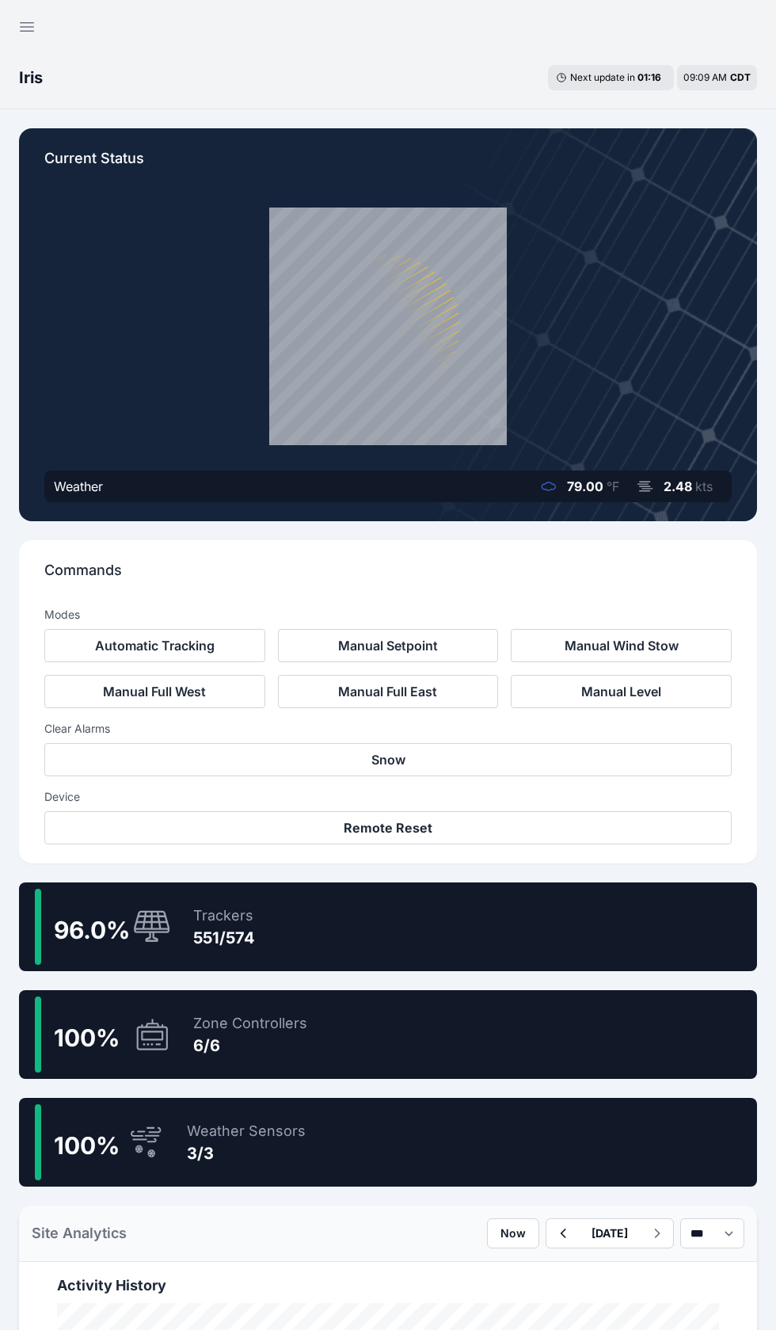
click at [24, 34] on icon "button" at bounding box center [26, 26] width 19 height 19
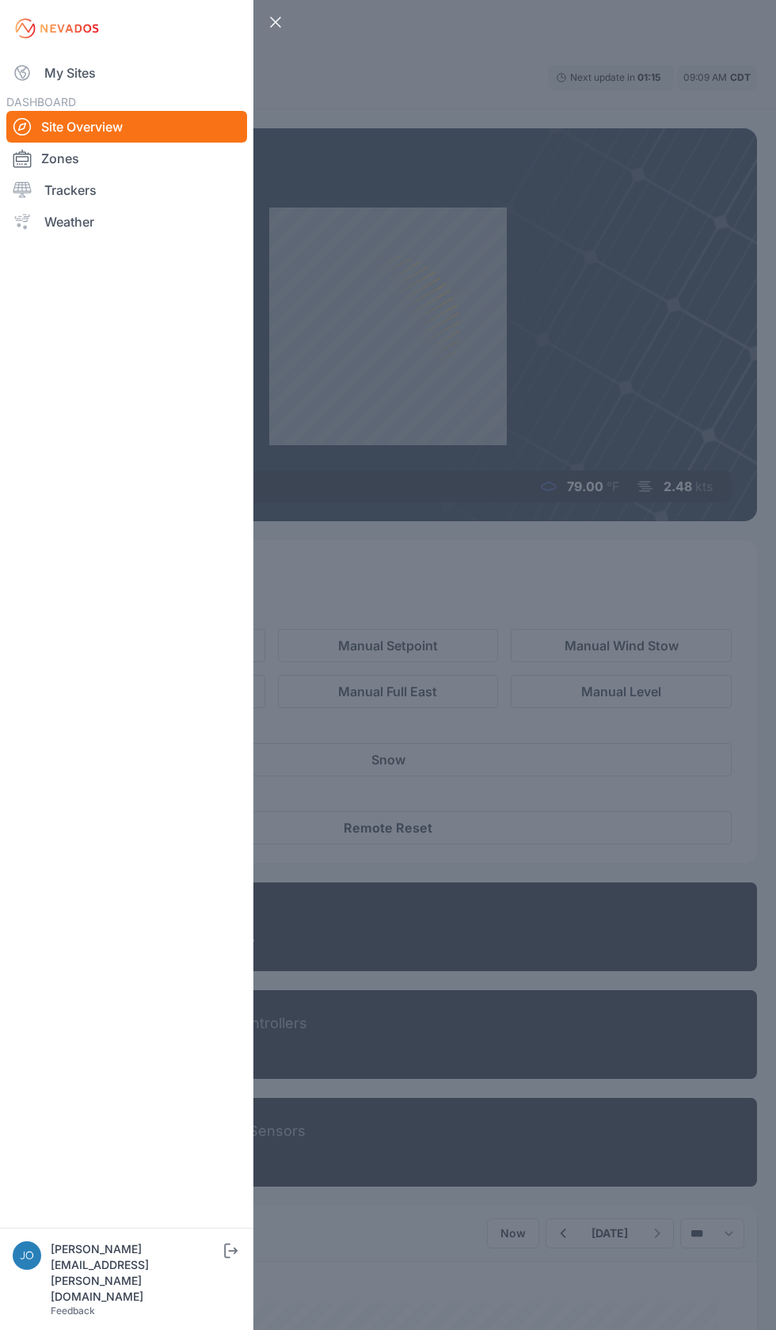
click at [55, 63] on link "My Sites" at bounding box center [126, 73] width 241 height 32
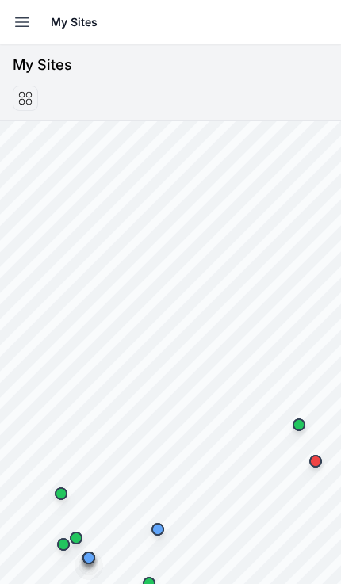
click at [21, 28] on icon "button" at bounding box center [22, 22] width 19 height 19
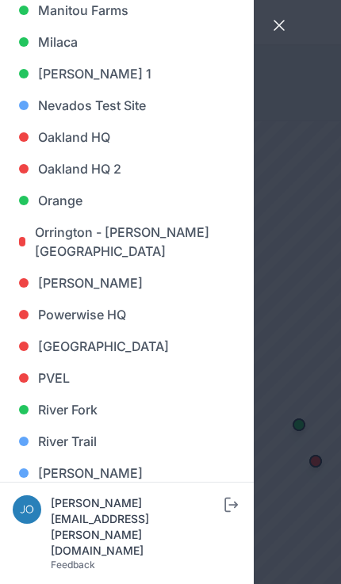
scroll to position [963, 0]
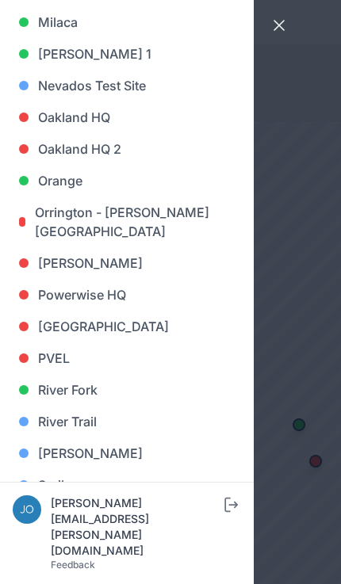
click at [109, 381] on link "River Fork" at bounding box center [127, 390] width 228 height 32
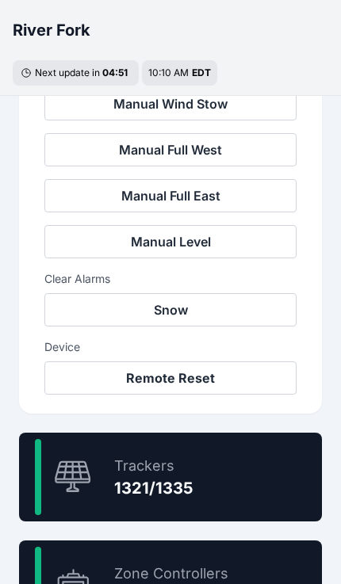
scroll to position [696, 0]
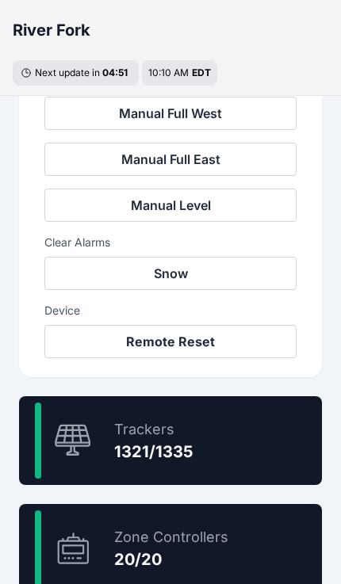
click at [177, 451] on div "1321/1335" at bounding box center [153, 451] width 78 height 22
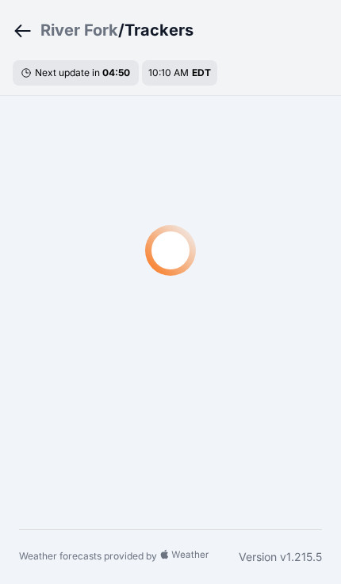
scroll to position [48, 0]
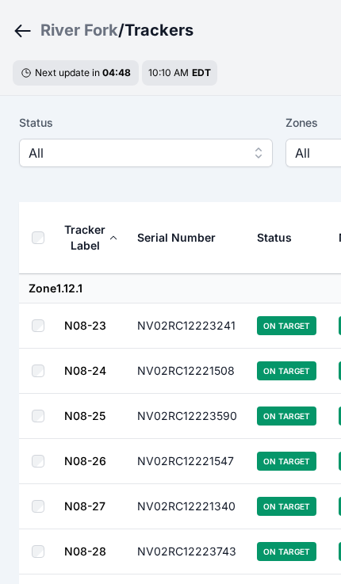
click at [229, 161] on span "All" at bounding box center [135, 152] width 212 height 19
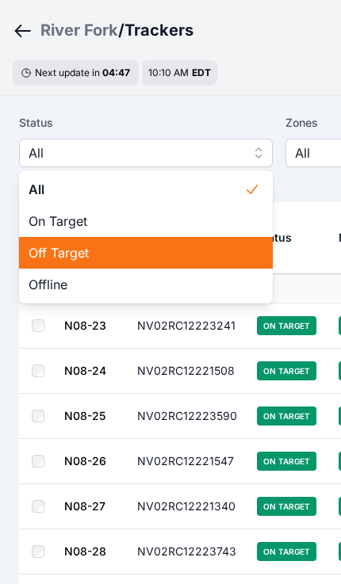
click at [169, 252] on span "Off Target" at bounding box center [136, 252] width 215 height 19
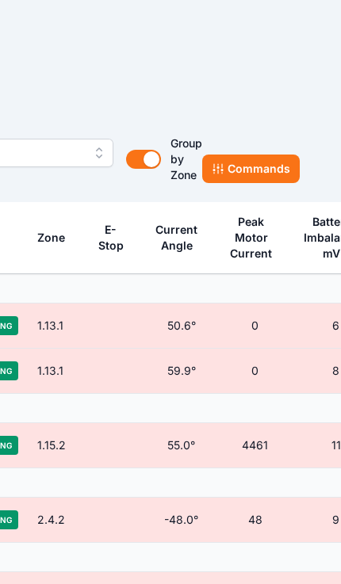
click at [250, 175] on button "Commands" at bounding box center [250, 168] width 97 height 29
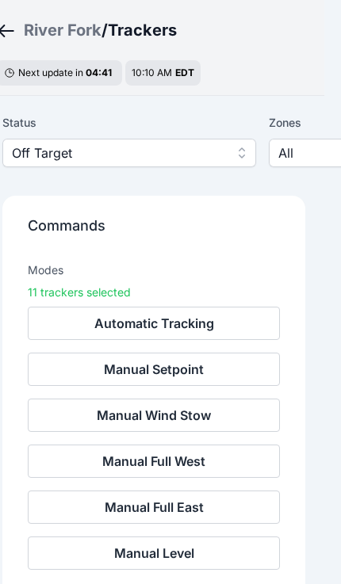
scroll to position [48, 0]
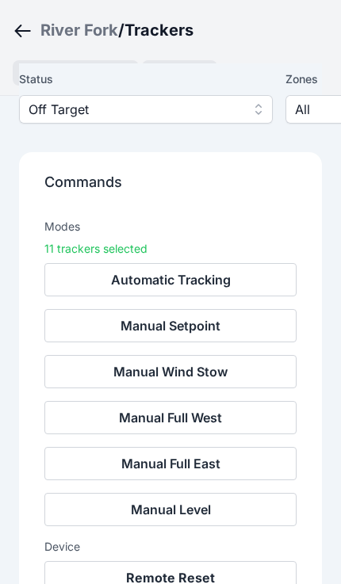
click at [183, 585] on button "Remote Reset" at bounding box center [170, 577] width 252 height 33
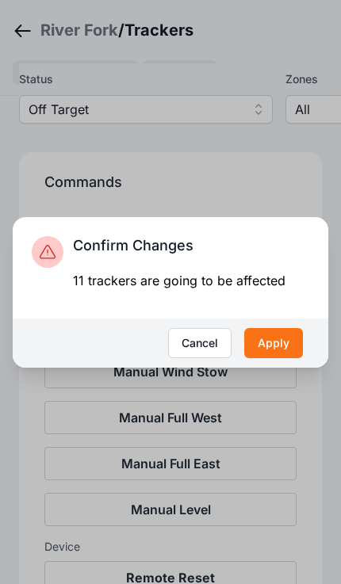
click at [281, 358] on button "Apply" at bounding box center [273, 343] width 59 height 30
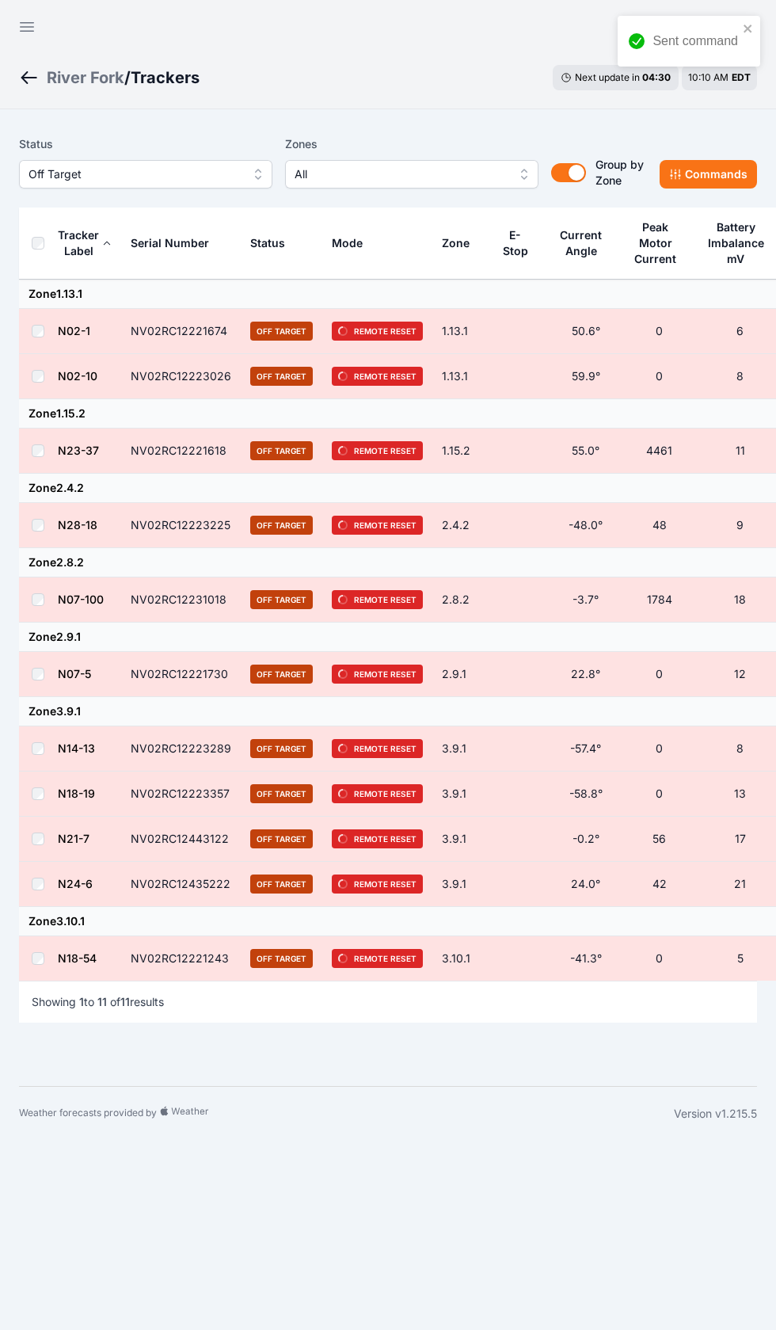
click at [57, 83] on div "River Fork" at bounding box center [86, 78] width 78 height 22
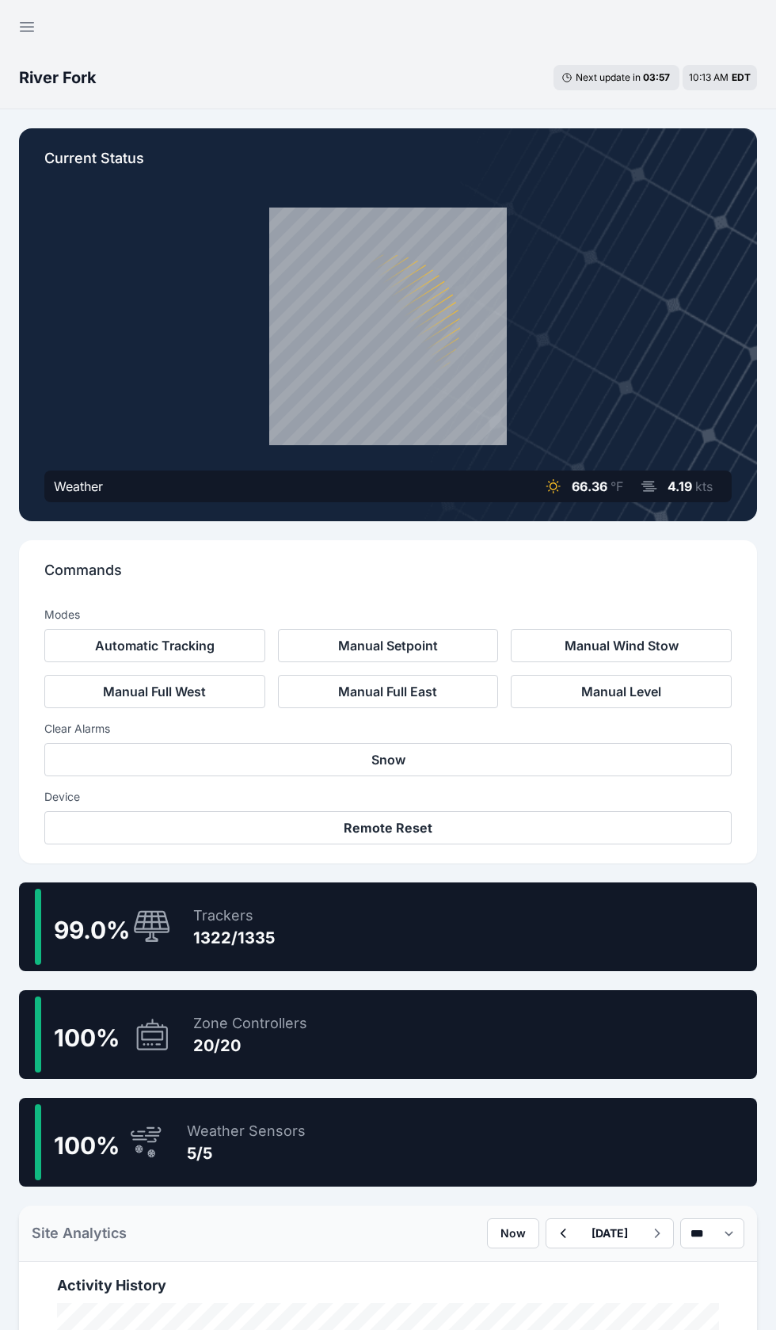
click at [32, 27] on icon "button" at bounding box center [27, 27] width 13 height 9
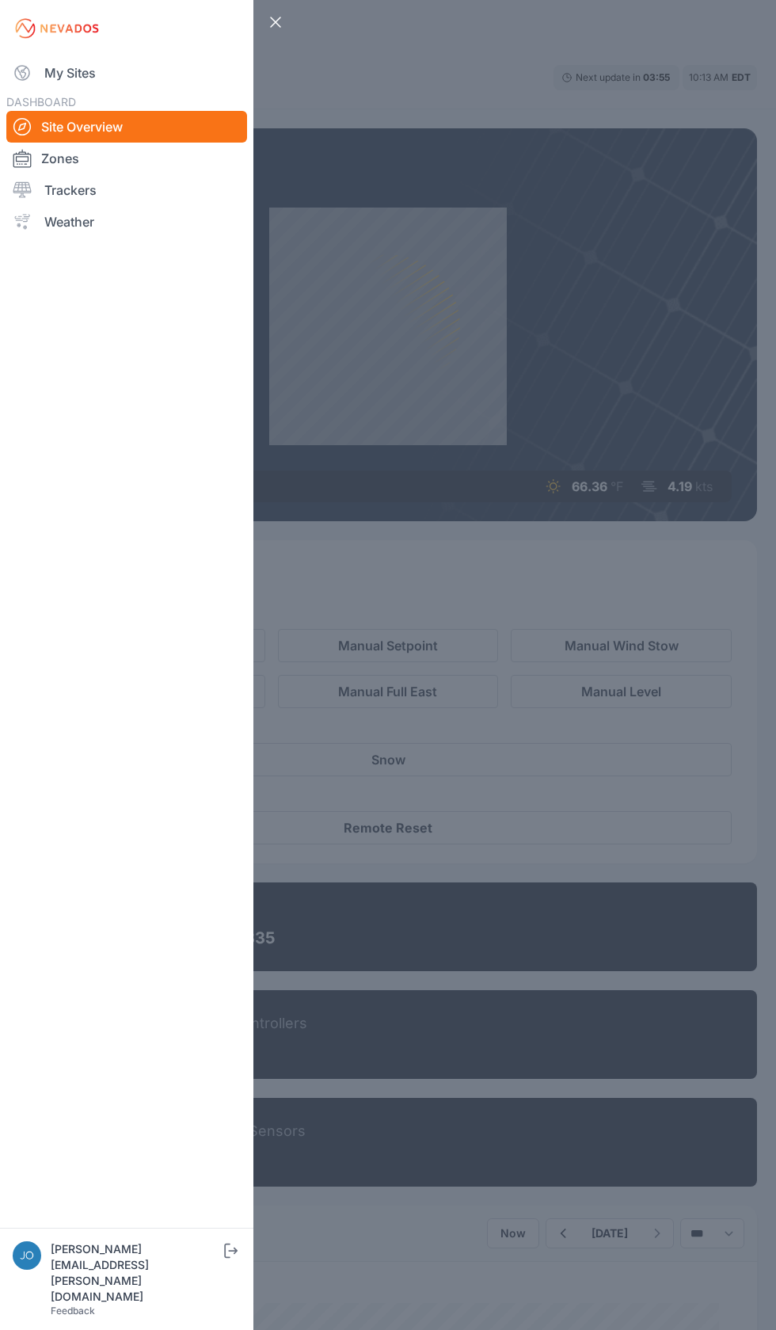
click at [17, 38] on img at bounding box center [57, 28] width 89 height 25
click at [41, 70] on link "My Sites" at bounding box center [126, 73] width 241 height 32
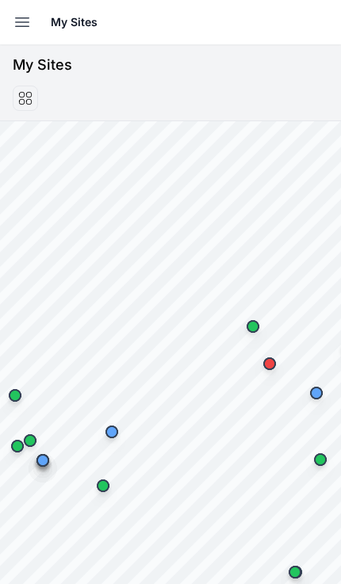
click at [17, 24] on icon "button" at bounding box center [22, 22] width 19 height 19
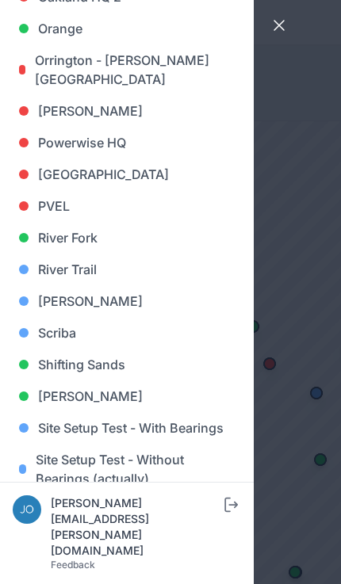
scroll to position [1118, 0]
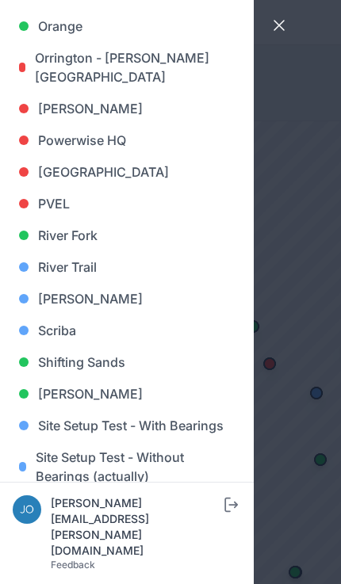
click at [78, 300] on link "[PERSON_NAME]" at bounding box center [127, 299] width 228 height 32
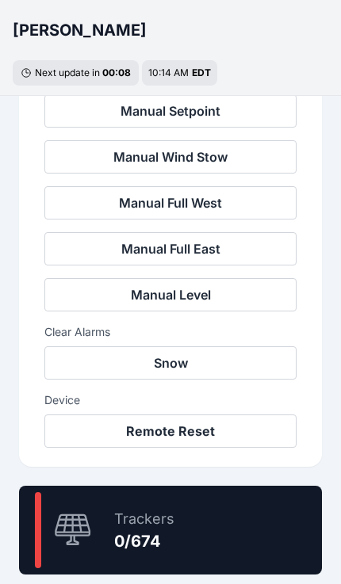
scroll to position [607, 0]
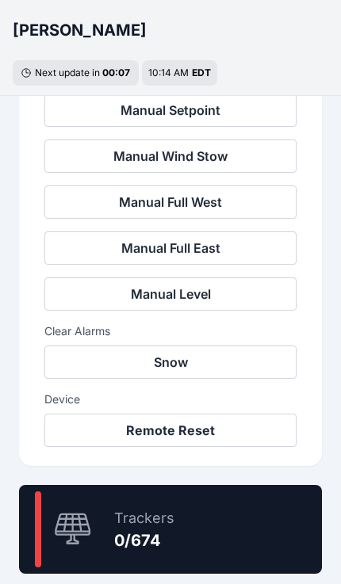
click at [205, 534] on div "0 % Trackers 0/674" at bounding box center [170, 529] width 303 height 89
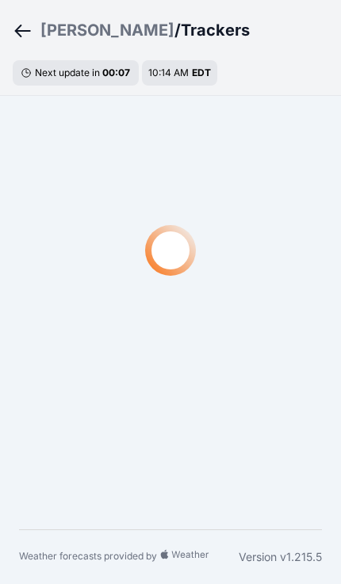
scroll to position [48, 0]
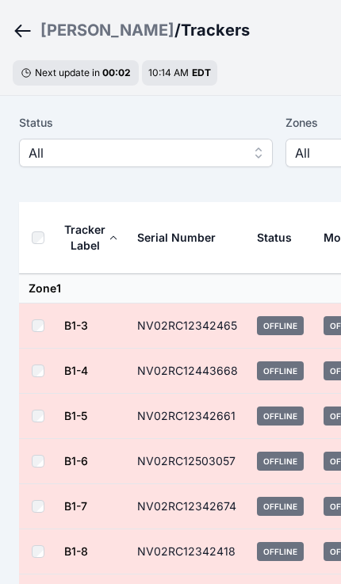
click at [52, 29] on div "[PERSON_NAME]" at bounding box center [107, 30] width 134 height 22
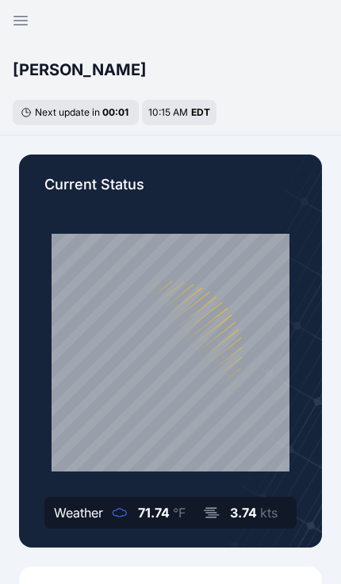
scroll to position [74, 0]
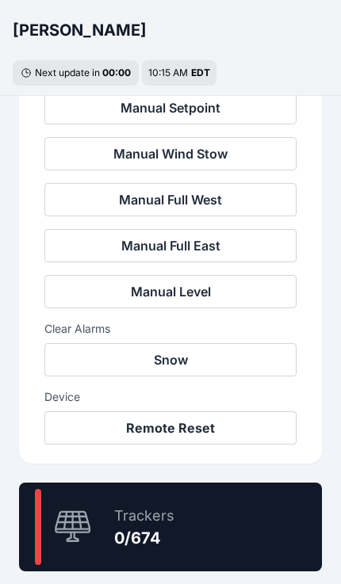
click at [181, 525] on div "0 % Trackers 0/674" at bounding box center [170, 526] width 303 height 89
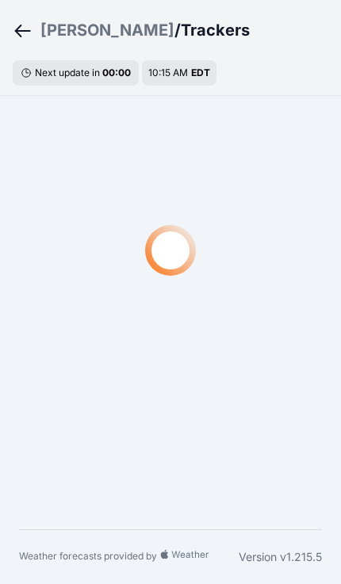
scroll to position [48, 0]
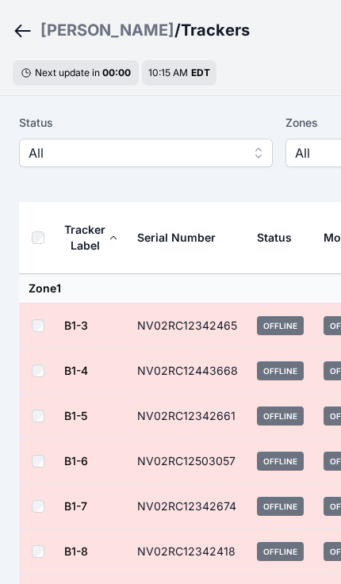
click at [70, 32] on div "[PERSON_NAME]" at bounding box center [107, 30] width 134 height 22
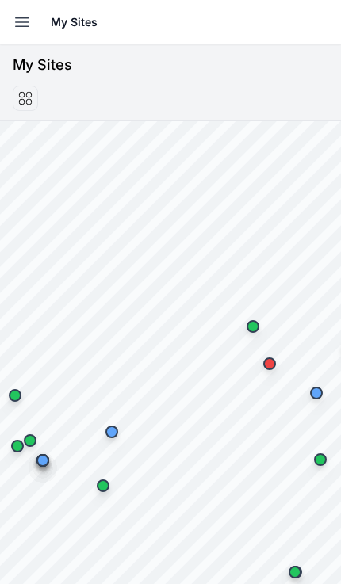
click at [18, 21] on icon "button" at bounding box center [22, 22] width 19 height 19
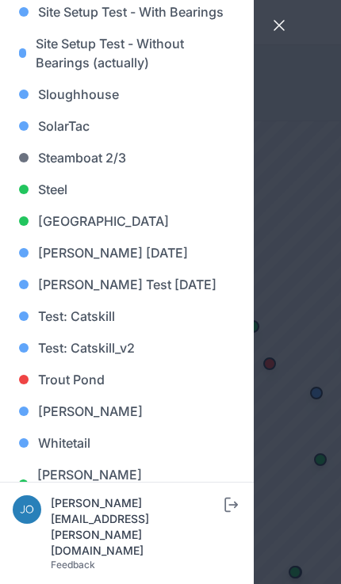
scroll to position [1530, 0]
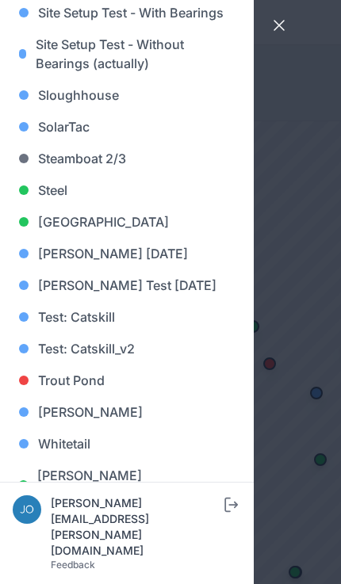
click at [139, 212] on link "[GEOGRAPHIC_DATA]" at bounding box center [127, 222] width 228 height 32
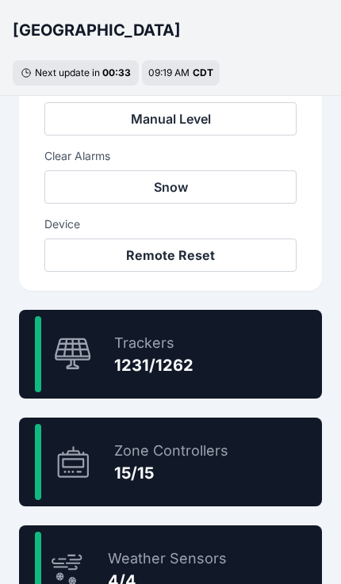
scroll to position [783, 0]
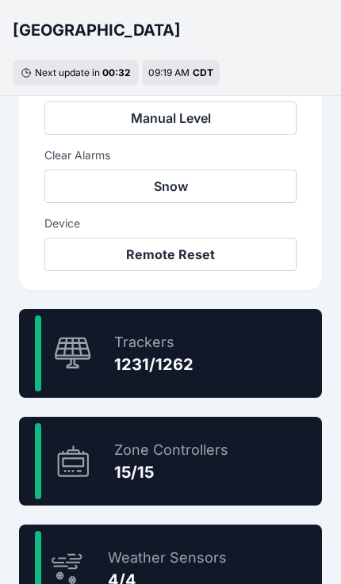
click at [246, 365] on div "97.5 % Trackers 1231/1262" at bounding box center [170, 353] width 303 height 89
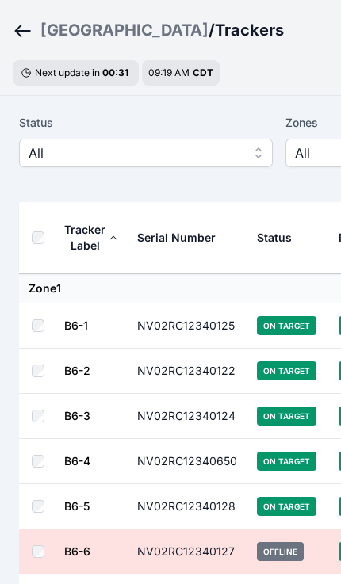
click at [203, 166] on button "All" at bounding box center [145, 153] width 253 height 29
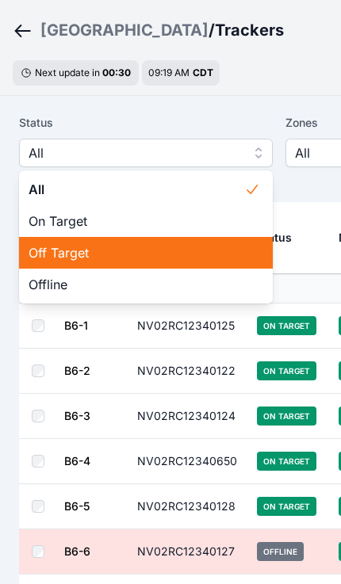
click at [135, 248] on span "Off Target" at bounding box center [136, 252] width 215 height 19
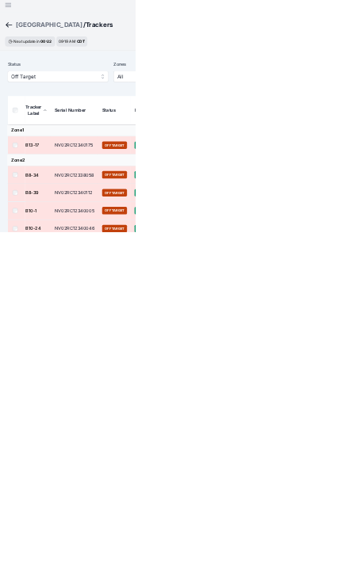
scroll to position [6, 0]
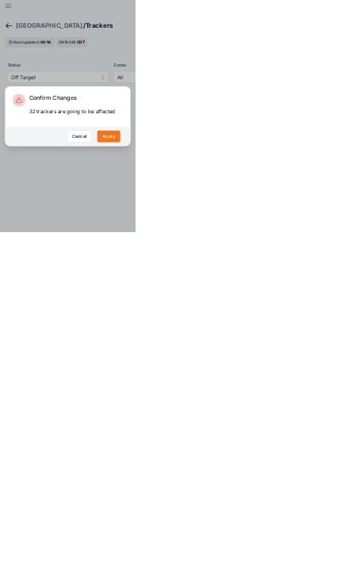
click at [303, 358] on button "Apply" at bounding box center [273, 343] width 59 height 30
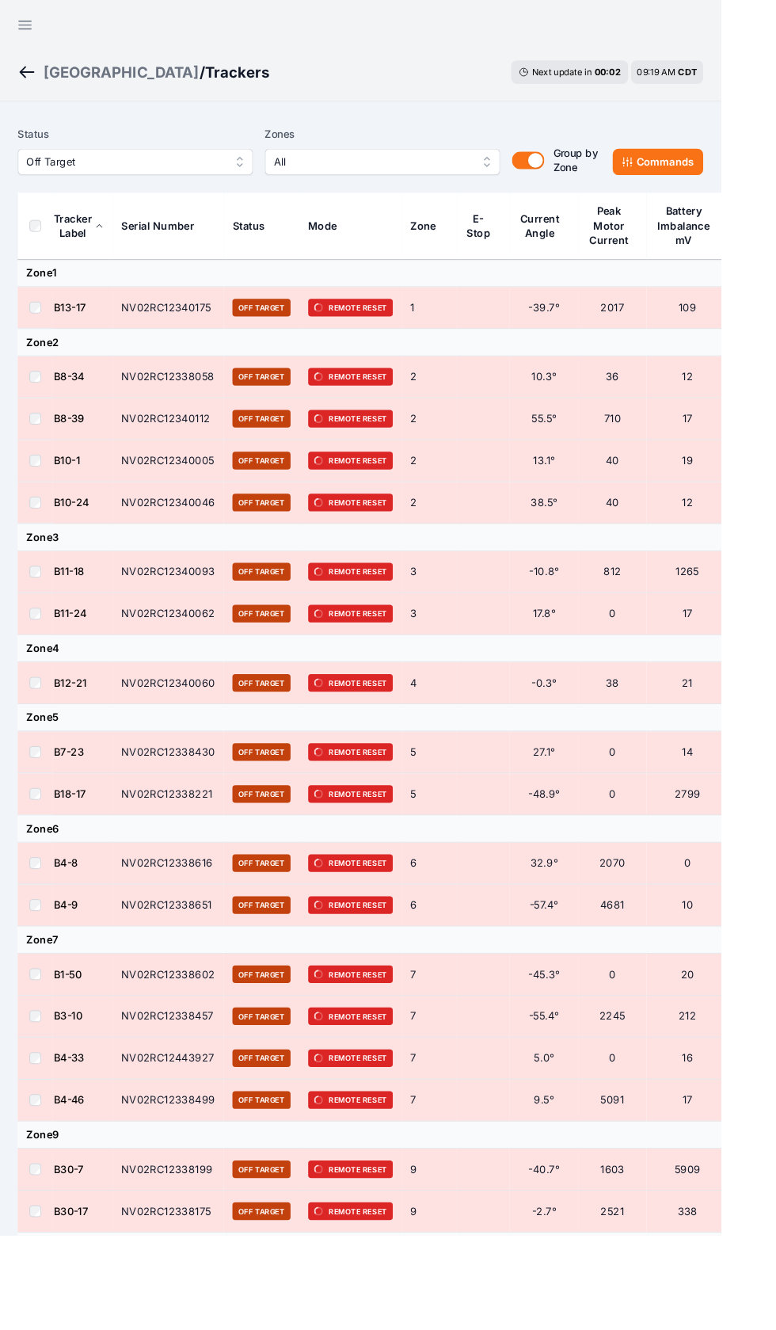
click at [116, 74] on div "[GEOGRAPHIC_DATA]" at bounding box center [131, 78] width 168 height 22
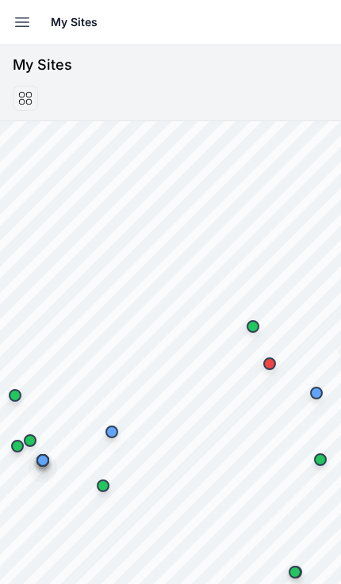
click at [22, 13] on icon "button" at bounding box center [22, 22] width 19 height 19
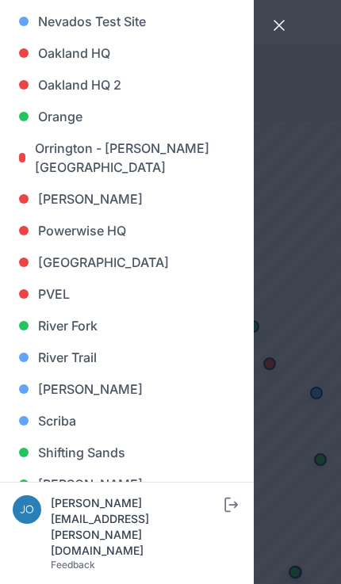
scroll to position [1032, 0]
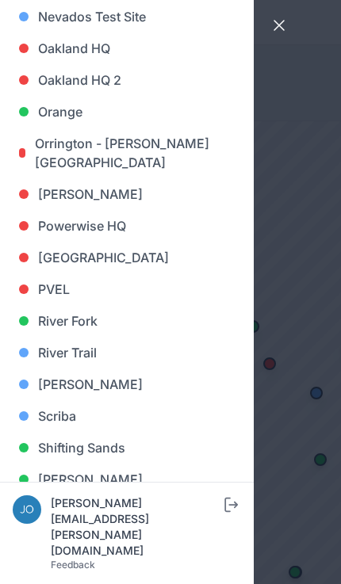
click at [74, 380] on link "[PERSON_NAME]" at bounding box center [127, 384] width 228 height 32
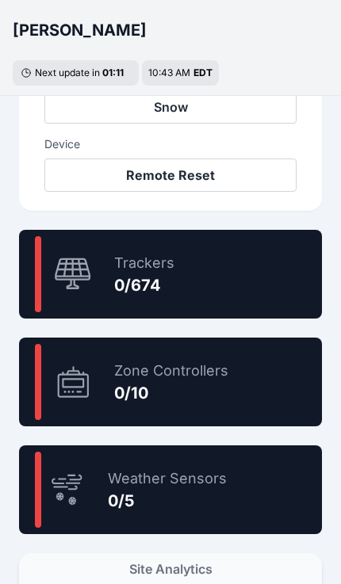
click at [246, 287] on div "0 % Trackers 0/674" at bounding box center [170, 274] width 303 height 89
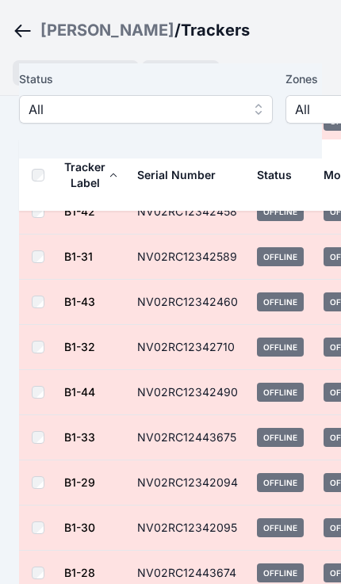
scroll to position [3142, 0]
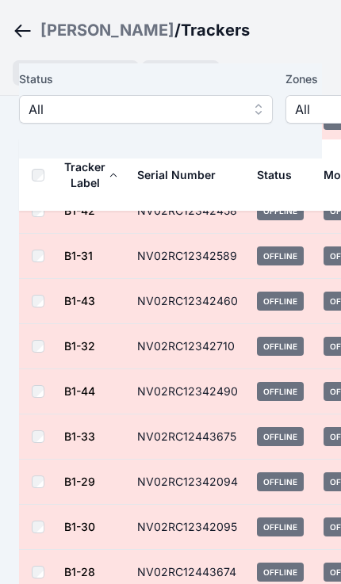
click at [90, 429] on link "B1-33" at bounding box center [79, 435] width 31 height 13
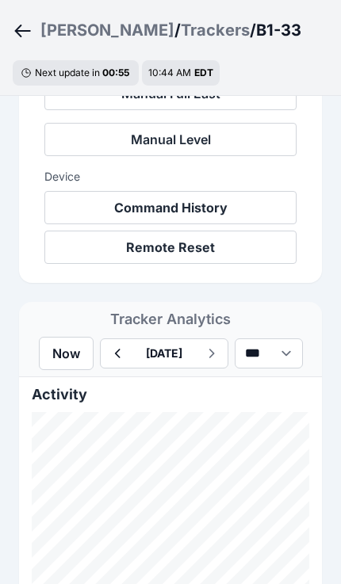
scroll to position [996, 0]
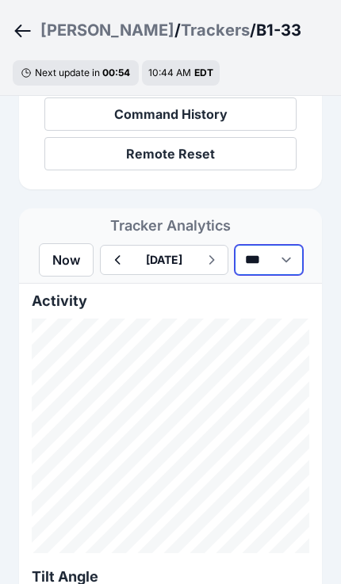
click at [303, 264] on select "*** **** *****" at bounding box center [268, 260] width 68 height 30
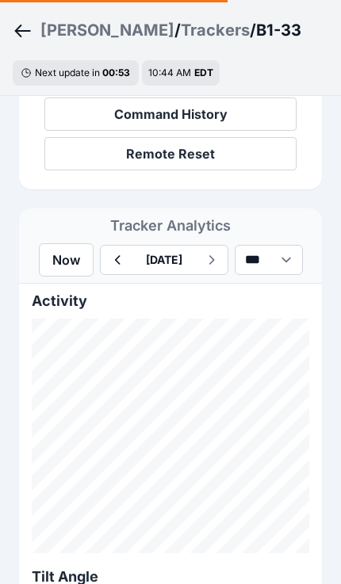
select select "******"
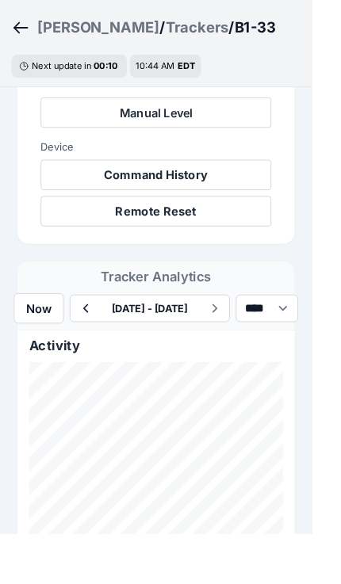
scroll to position [748, 0]
